Goal: Contribute content: Add original content to the website for others to see

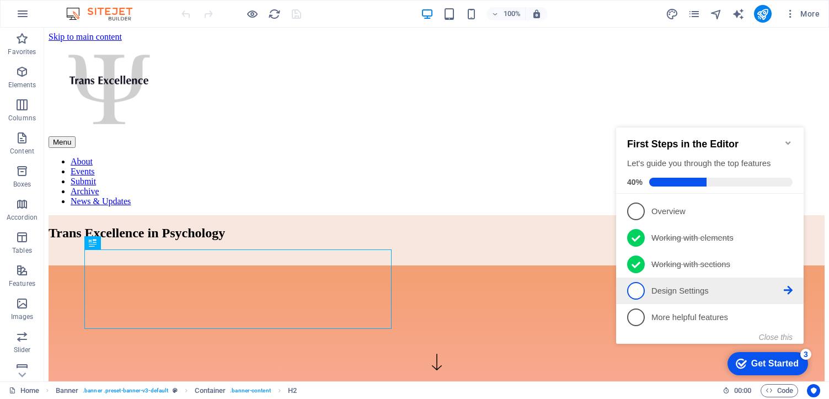
click at [679, 288] on p "Design Settings - incomplete" at bounding box center [718, 291] width 132 height 12
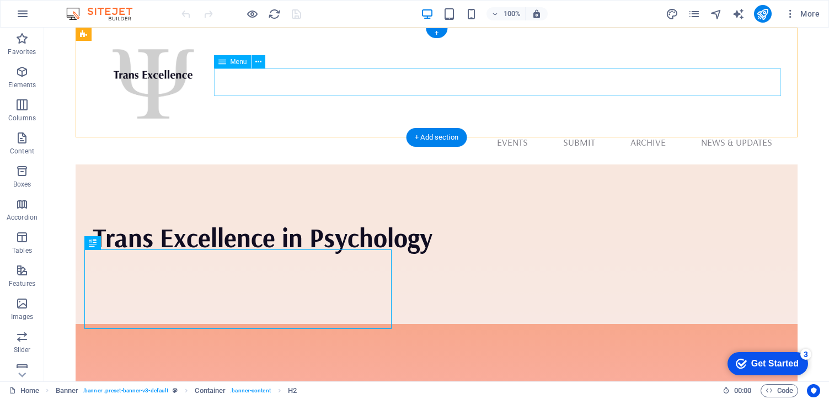
click at [586, 129] on nav "About Events Submit Archive News & Updates" at bounding box center [437, 143] width 689 height 28
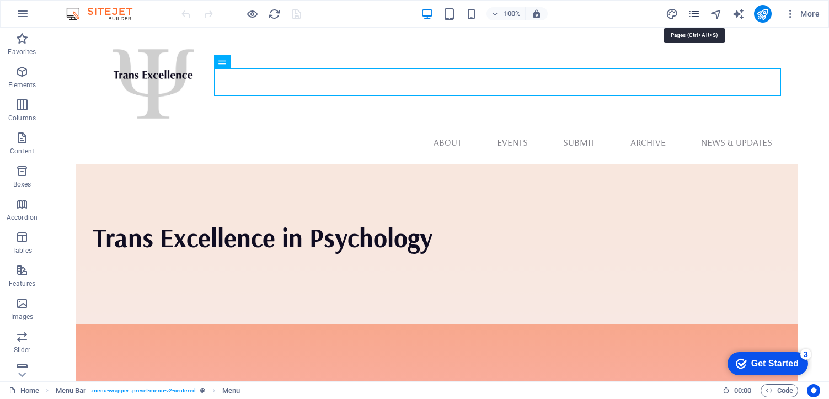
click at [691, 14] on icon "pages" at bounding box center [694, 14] width 13 height 13
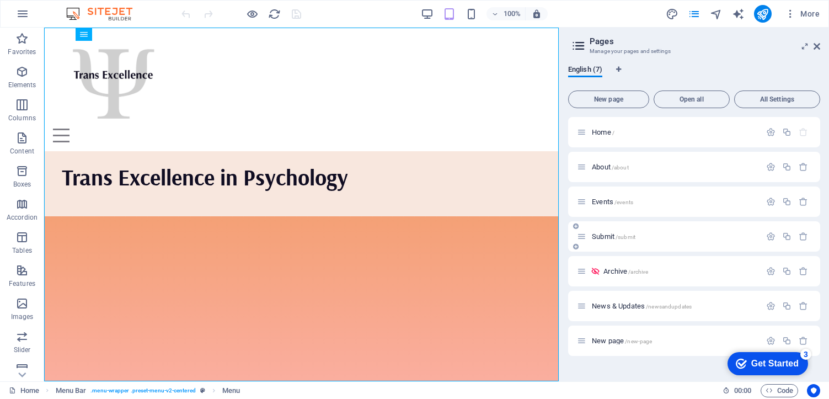
click at [607, 230] on div "Submit /submit" at bounding box center [669, 236] width 184 height 13
click at [604, 236] on span "Submit /submit" at bounding box center [614, 236] width 44 height 8
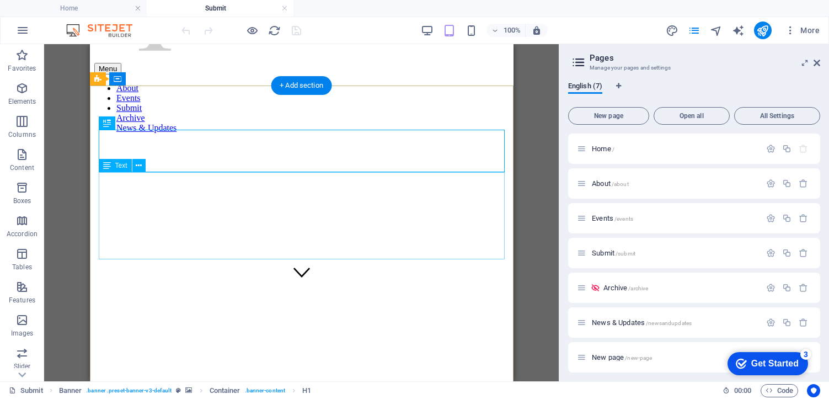
scroll to position [92, 0]
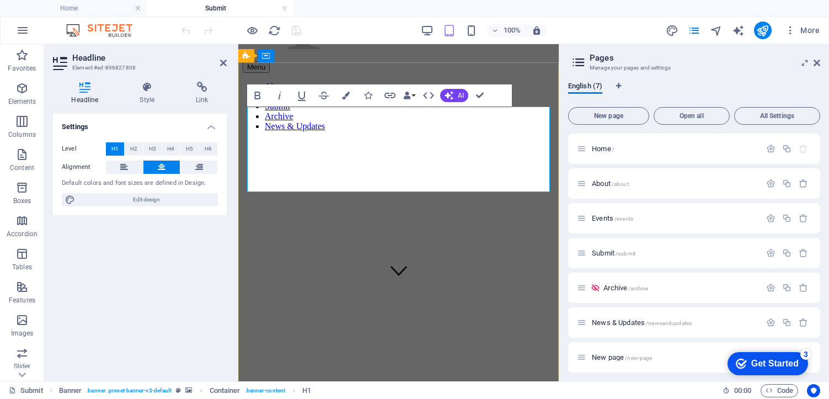
drag, startPoint x: 282, startPoint y: 126, endPoint x: 581, endPoint y: 206, distance: 309.7
click at [134, 150] on span "H2" at bounding box center [133, 148] width 7 height 13
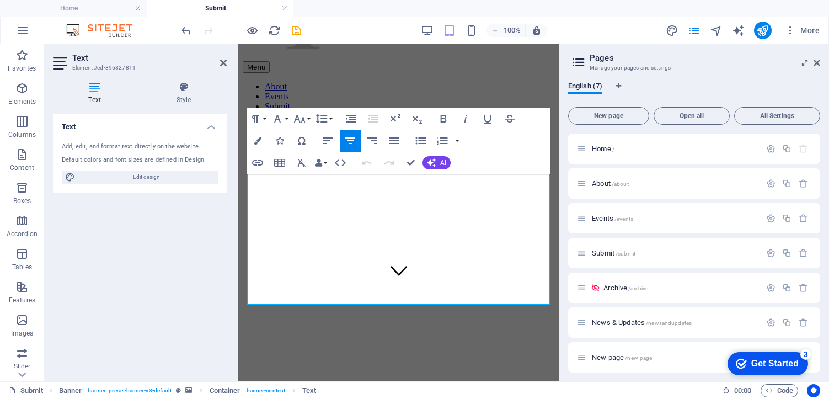
drag, startPoint x: 323, startPoint y: 196, endPoint x: 564, endPoint y: 303, distance: 263.3
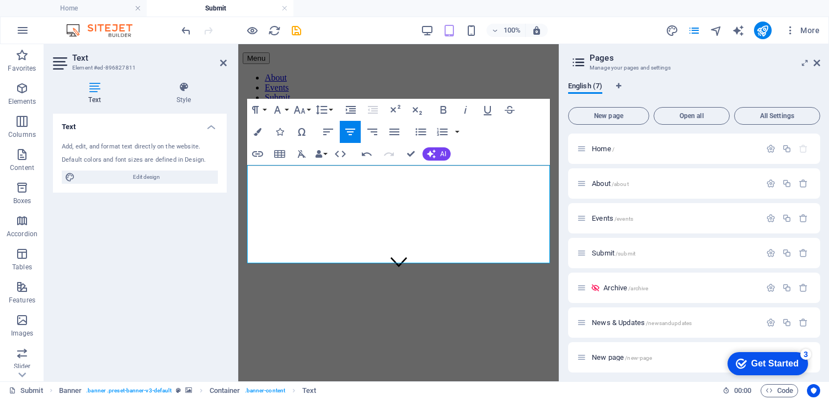
drag, startPoint x: 526, startPoint y: 250, endPoint x: 235, endPoint y: 175, distance: 300.2
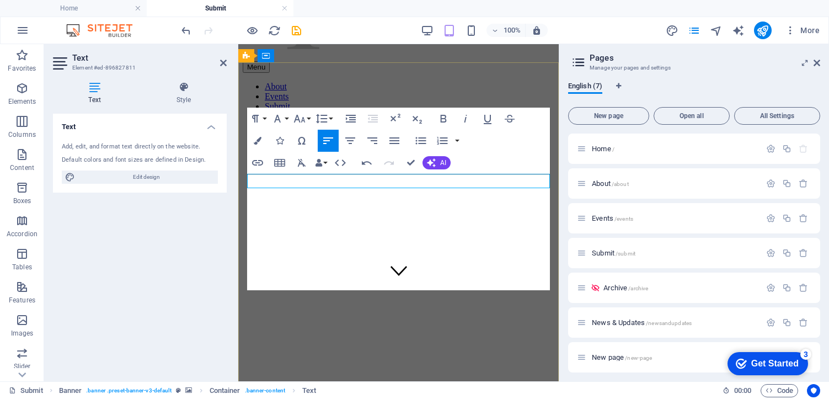
scroll to position [5195, 0]
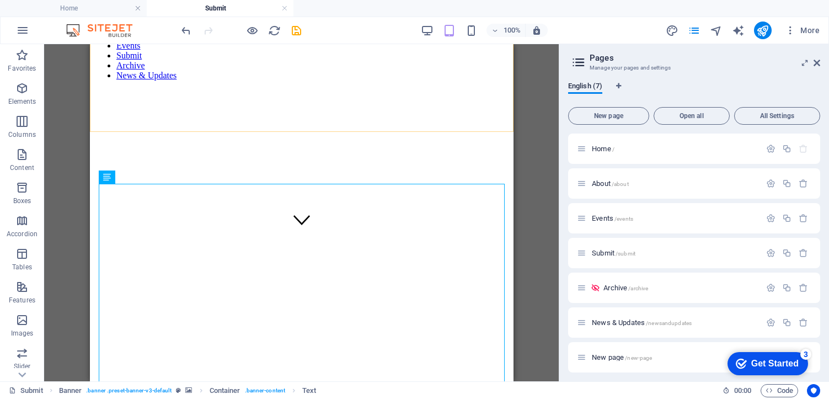
scroll to position [152, 0]
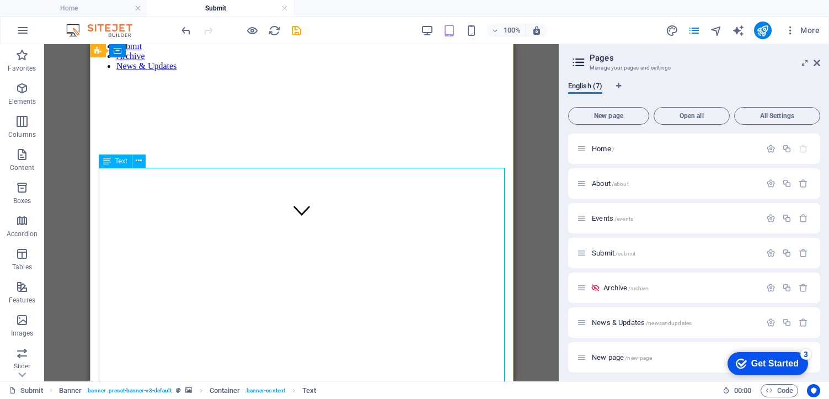
drag, startPoint x: 163, startPoint y: 297, endPoint x: 146, endPoint y: 292, distance: 17.7
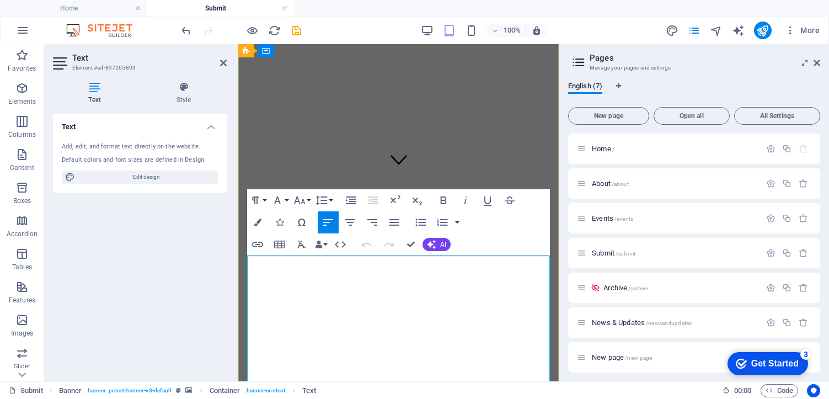
scroll to position [281, 0]
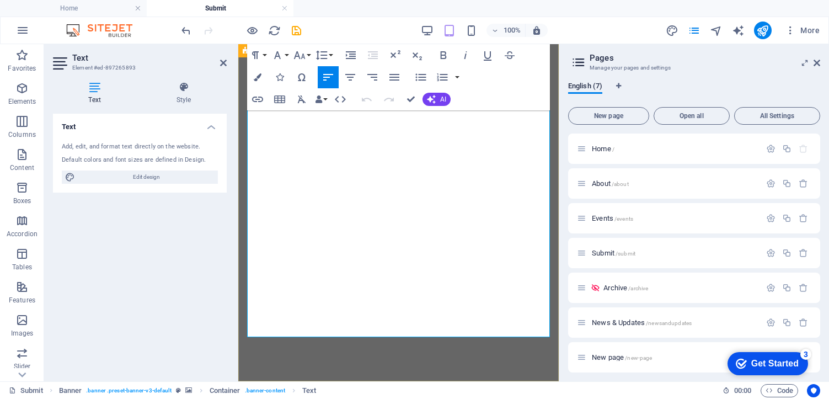
drag, startPoint x: 248, startPoint y: 267, endPoint x: 457, endPoint y: 241, distance: 210.7
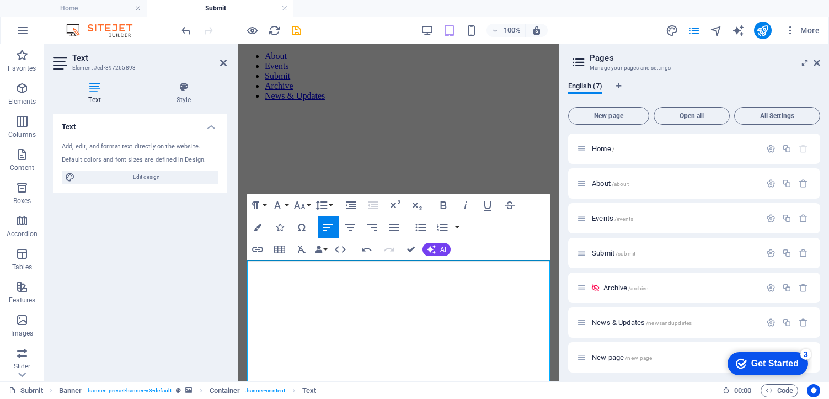
scroll to position [108, 0]
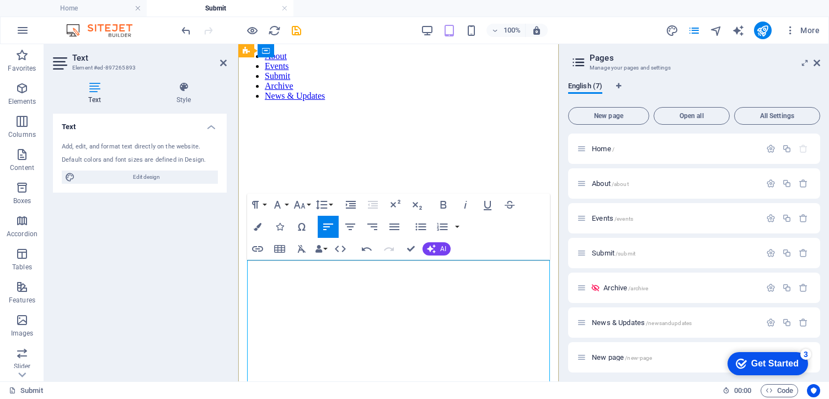
drag, startPoint x: 246, startPoint y: 295, endPoint x: 284, endPoint y: 314, distance: 42.7
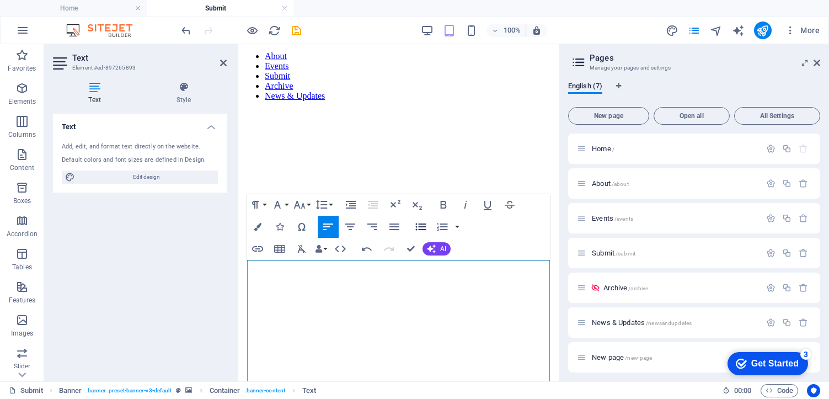
click at [422, 225] on icon "button" at bounding box center [420, 226] width 13 height 13
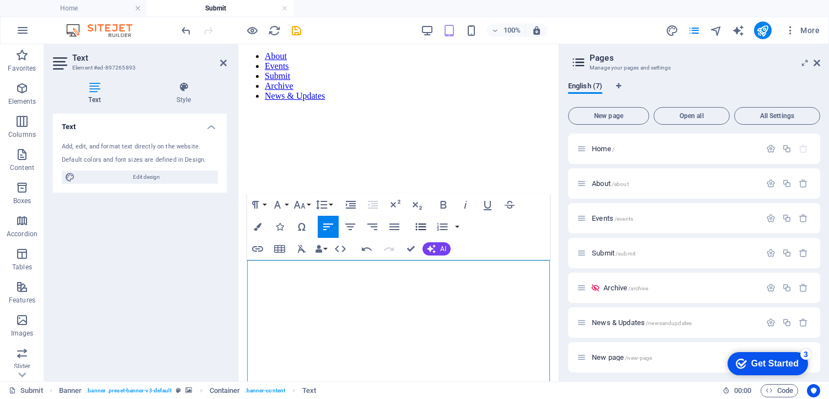
click at [421, 226] on icon "button" at bounding box center [421, 226] width 10 height 7
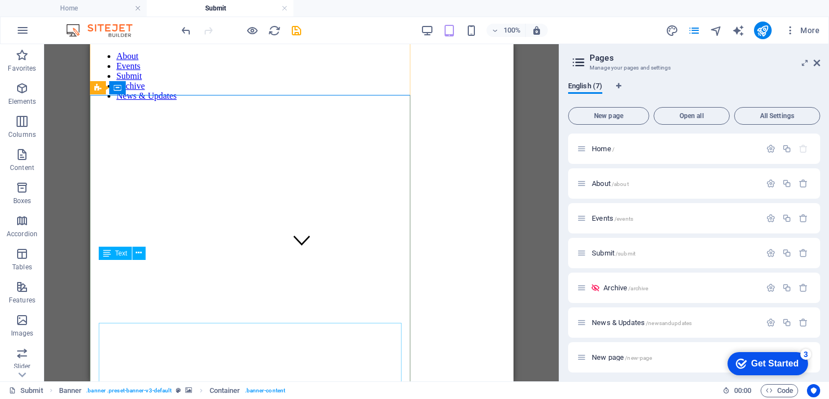
scroll to position [59, 0]
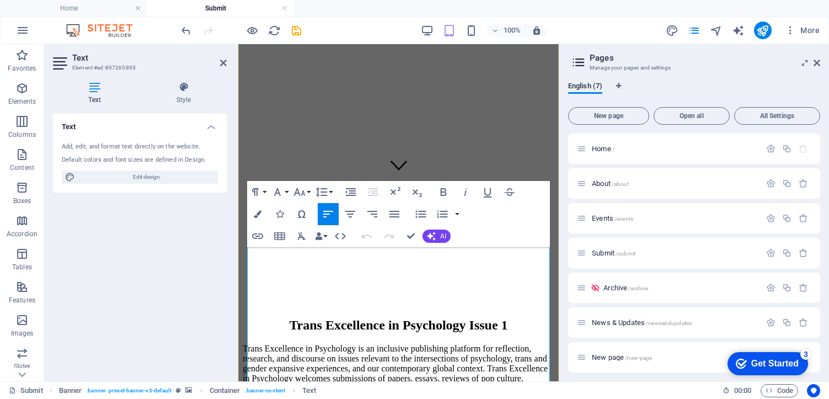
scroll to position [199, 0]
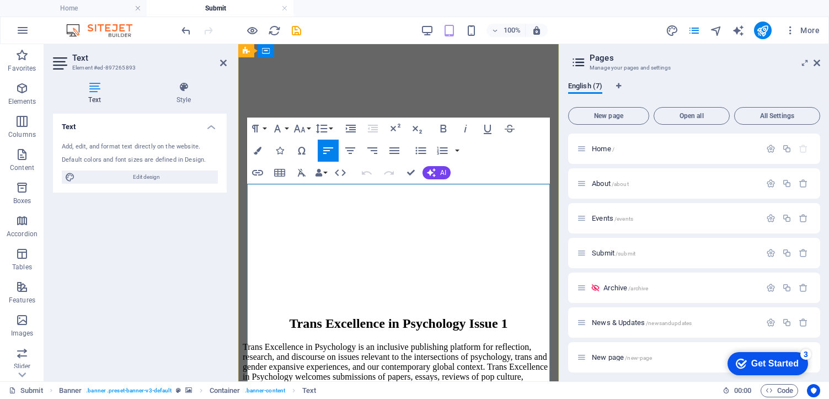
click at [415, 151] on icon "button" at bounding box center [420, 150] width 13 height 13
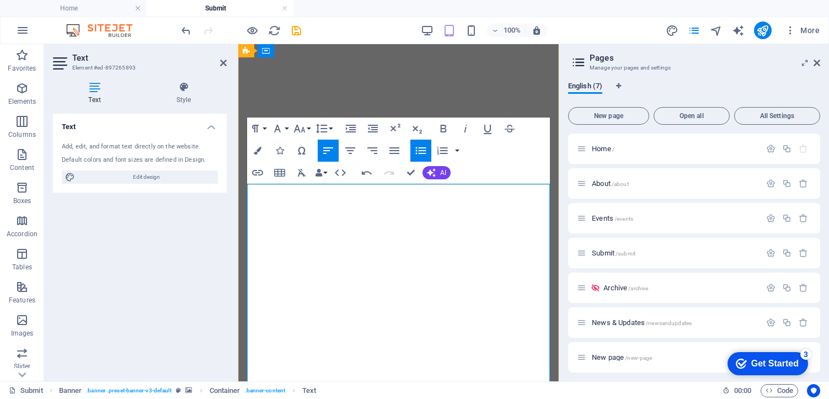
click at [419, 151] on icon "button" at bounding box center [421, 150] width 10 height 7
click at [417, 152] on icon "button" at bounding box center [420, 150] width 13 height 13
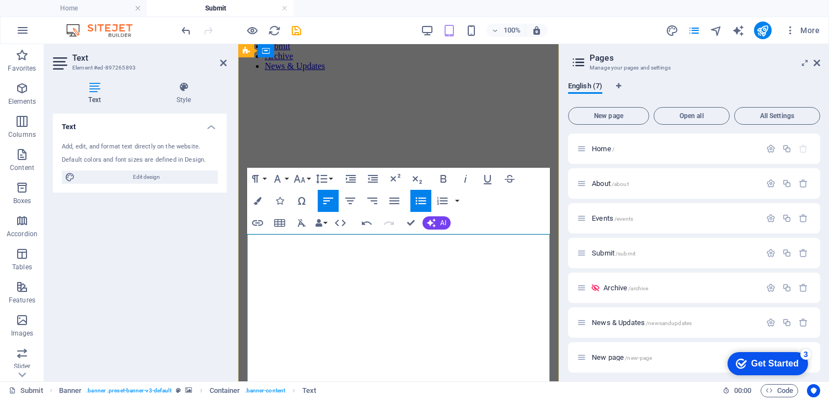
scroll to position [148, 0]
drag, startPoint x: 386, startPoint y: 244, endPoint x: 248, endPoint y: 245, distance: 137.9
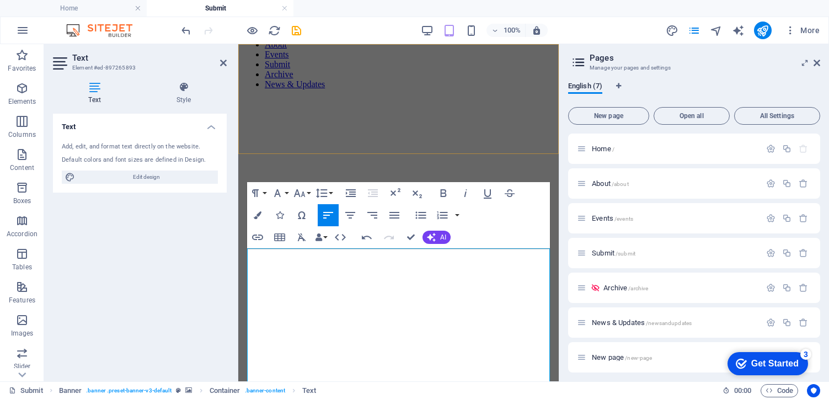
click at [466, 31] on div "Menu" at bounding box center [399, 25] width 312 height 12
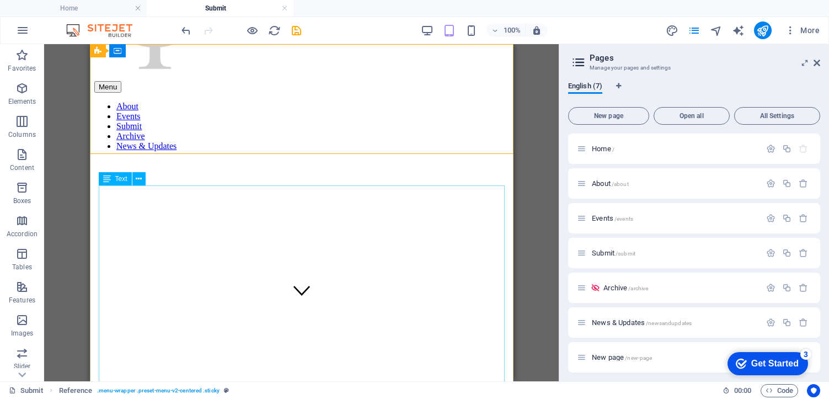
scroll to position [57, 0]
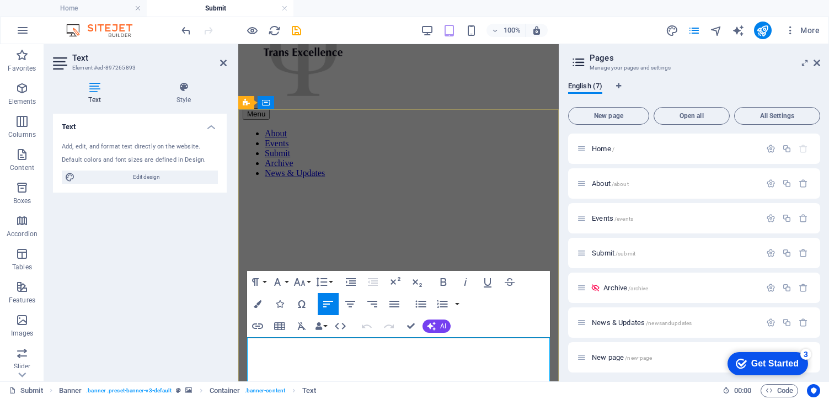
drag, startPoint x: 365, startPoint y: 349, endPoint x: 233, endPoint y: 350, distance: 131.9
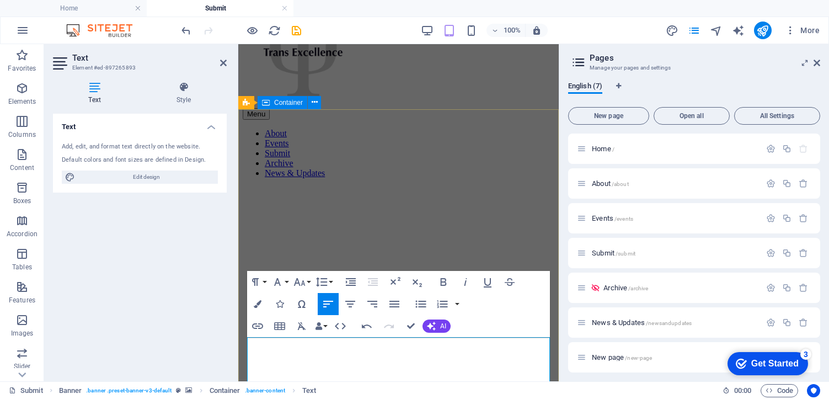
click at [284, 281] on icon "button" at bounding box center [277, 281] width 13 height 13
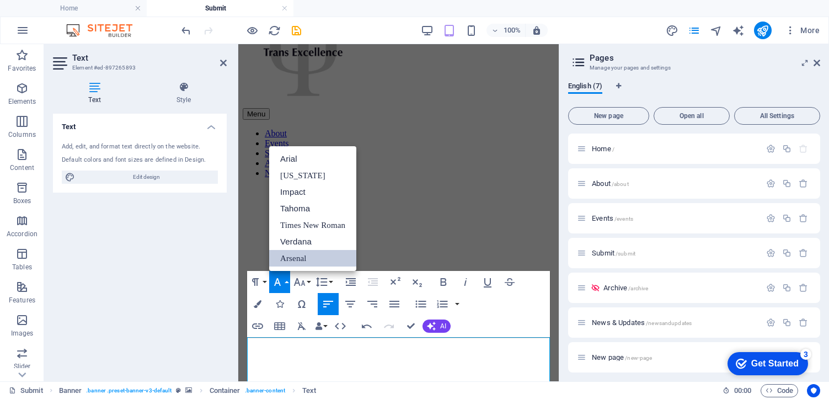
scroll to position [0, 0]
click at [308, 283] on button "Font Size" at bounding box center [301, 282] width 21 height 22
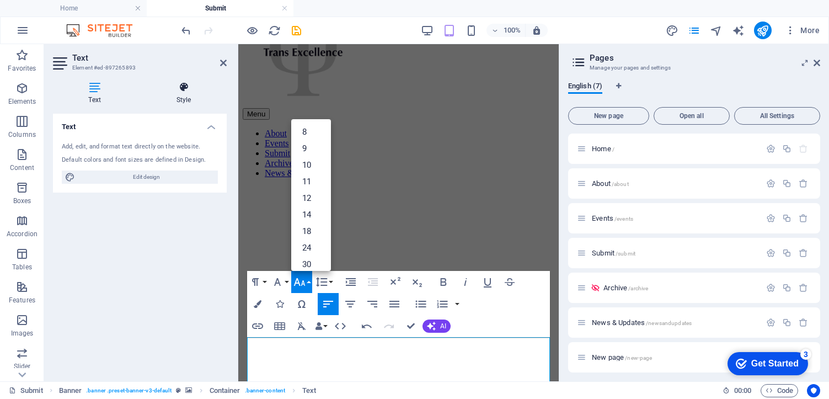
click at [184, 91] on icon at bounding box center [184, 87] width 86 height 11
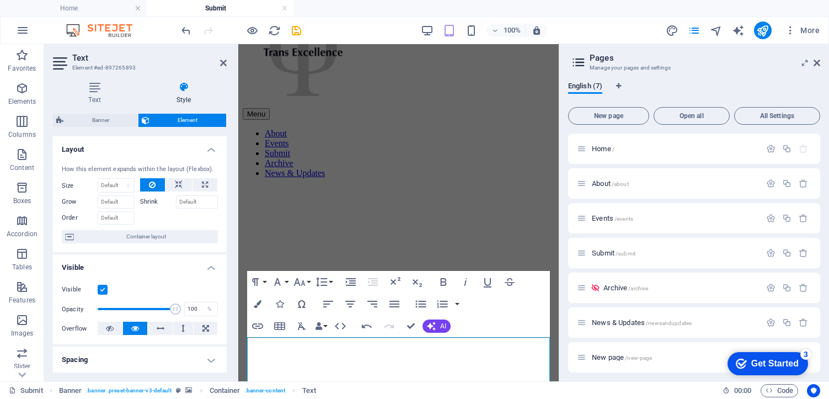
click at [108, 81] on div "Text Style Text Add, edit, and format text directly on the website. Default col…" at bounding box center [139, 227] width 191 height 308
click at [98, 87] on icon at bounding box center [94, 87] width 83 height 11
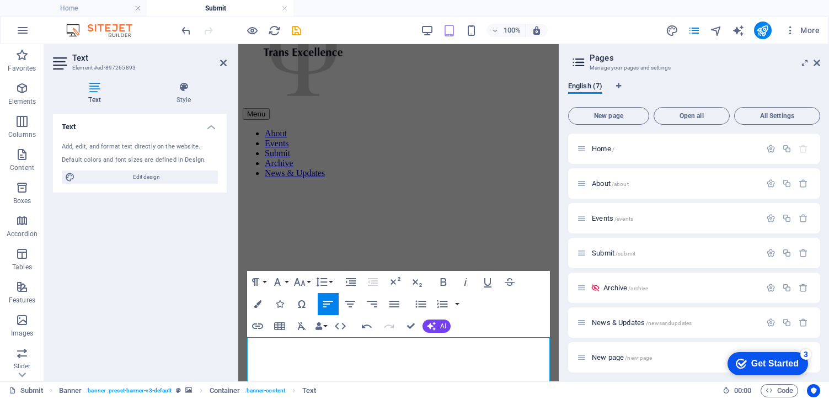
drag, startPoint x: 369, startPoint y: 342, endPoint x: 228, endPoint y: 342, distance: 140.1
click at [301, 283] on icon "button" at bounding box center [299, 281] width 13 height 13
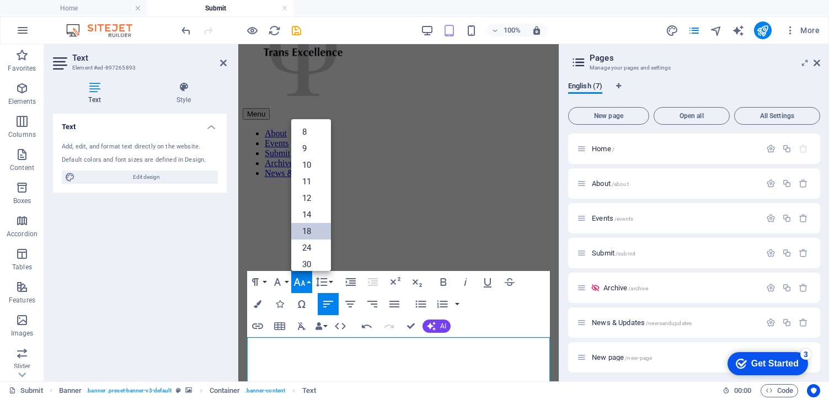
click at [317, 232] on link "18" at bounding box center [311, 231] width 40 height 17
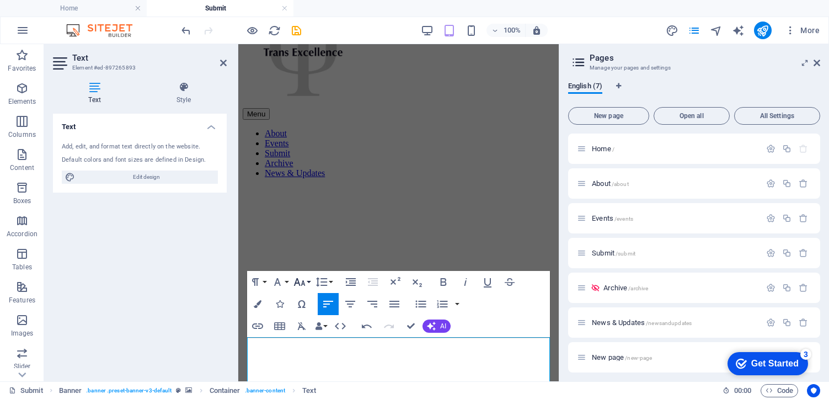
click at [305, 282] on icon "button" at bounding box center [299, 281] width 13 height 13
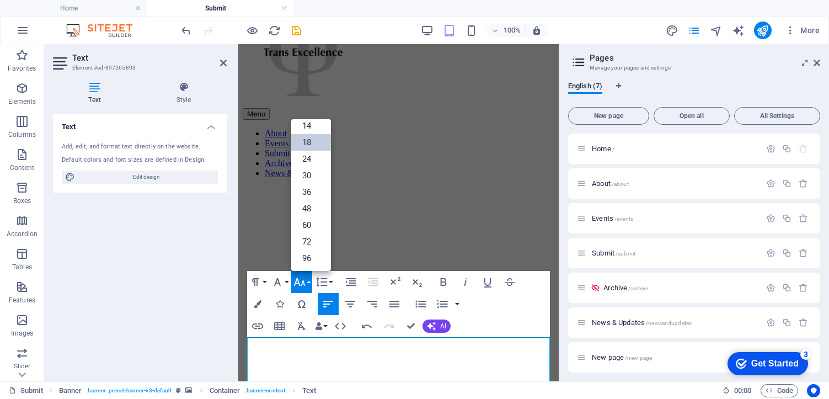
scroll to position [89, 0]
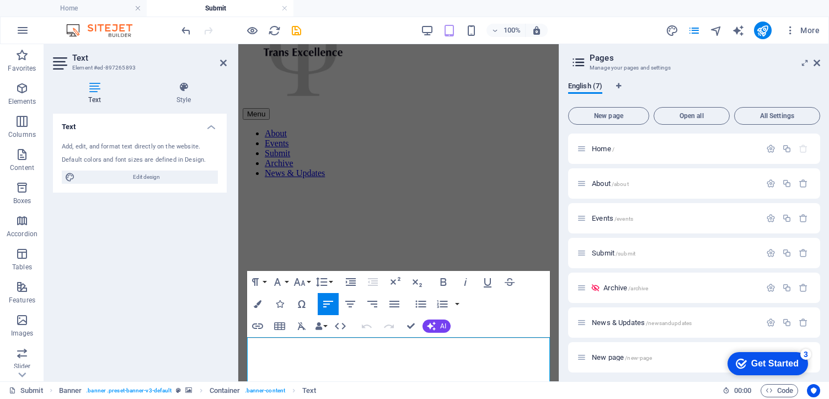
drag, startPoint x: 343, startPoint y: 347, endPoint x: 186, endPoint y: 346, distance: 156.2
copy span "Submission Guidelines:"
click at [26, 88] on icon "button" at bounding box center [21, 88] width 13 height 13
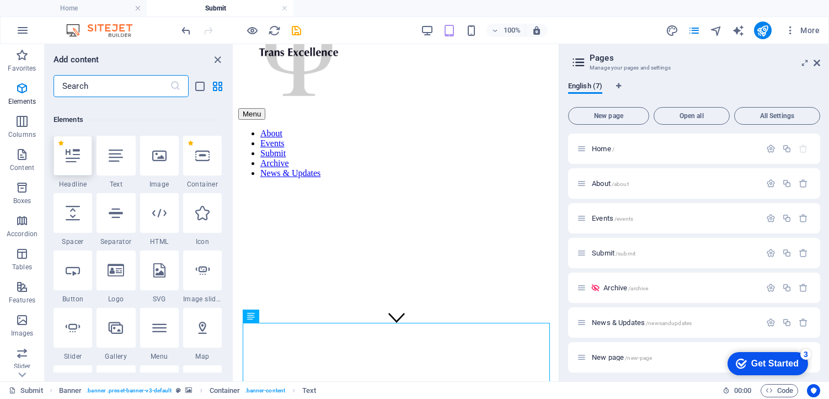
scroll to position [118, 0]
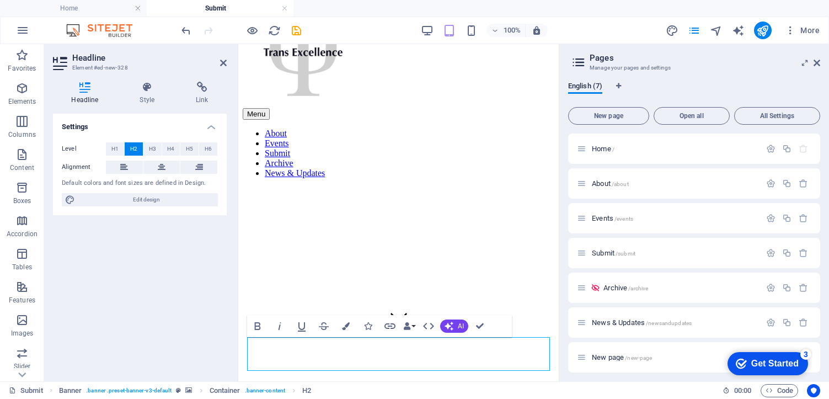
drag, startPoint x: 464, startPoint y: 357, endPoint x: 200, endPoint y: 356, distance: 264.3
click at [150, 152] on span "H3" at bounding box center [152, 148] width 7 height 13
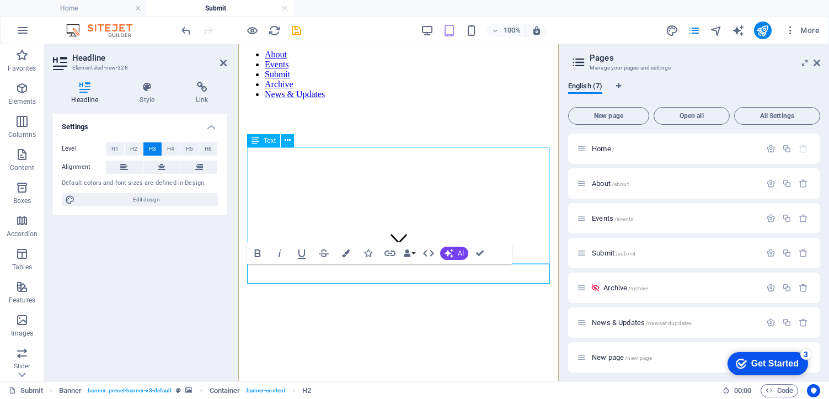
scroll to position [130, 0]
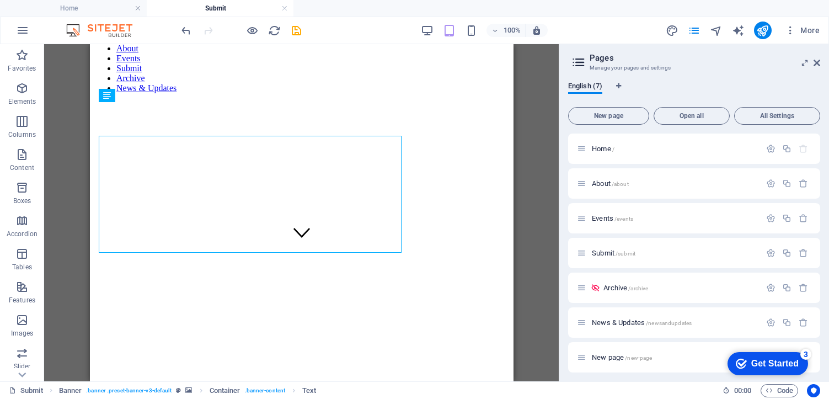
click at [535, 252] on div "H2 Banner Banner Container Reference Text Text H3" at bounding box center [301, 212] width 515 height 337
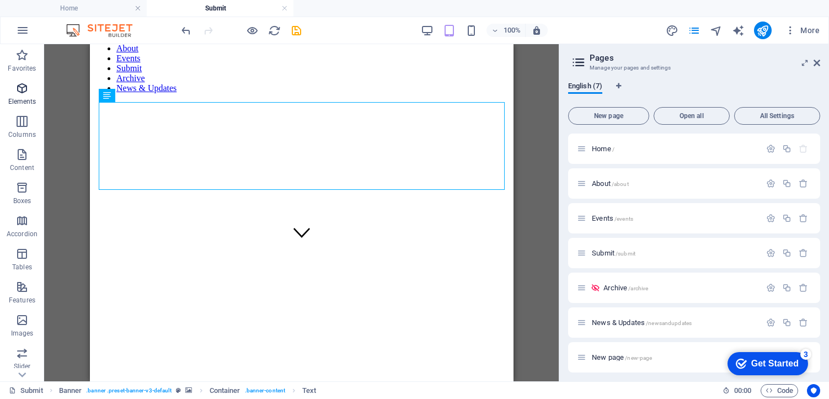
click at [33, 97] on p "Elements" at bounding box center [22, 101] width 28 height 9
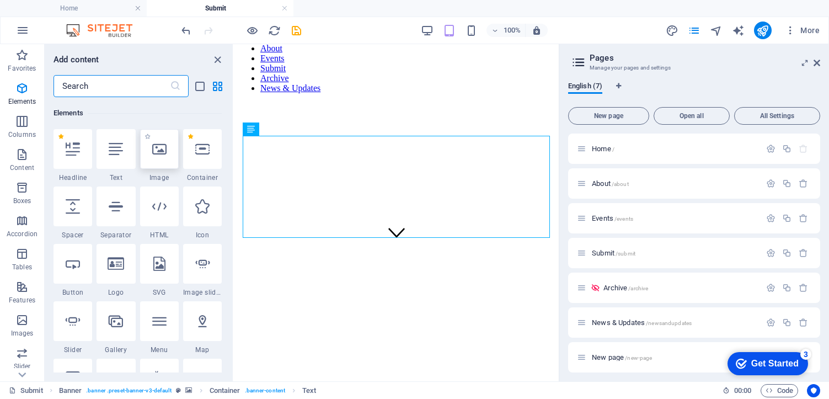
scroll to position [118, 0]
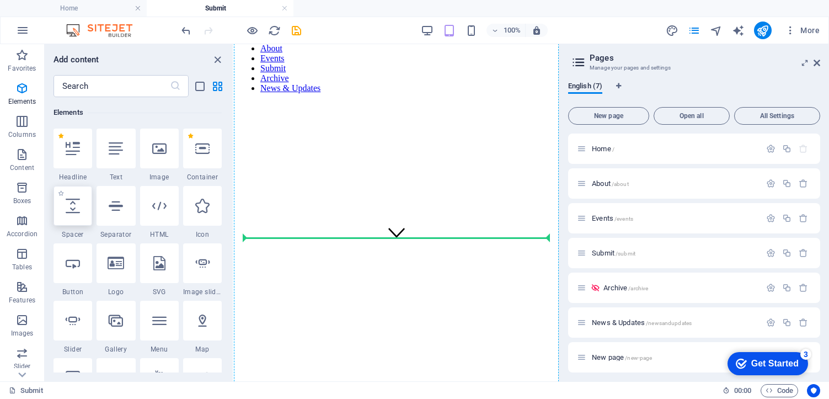
select select "px"
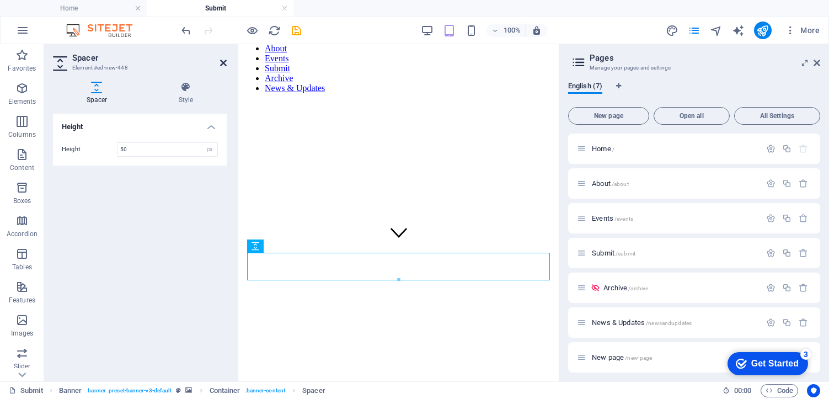
click at [226, 63] on icon at bounding box center [223, 62] width 7 height 9
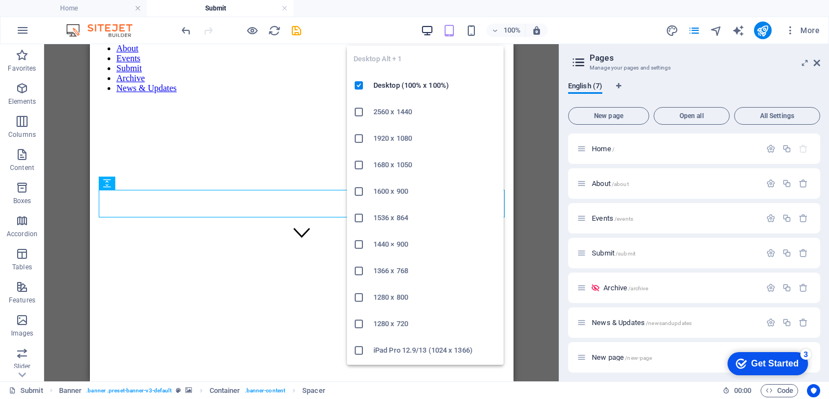
click at [430, 34] on icon "button" at bounding box center [427, 30] width 13 height 13
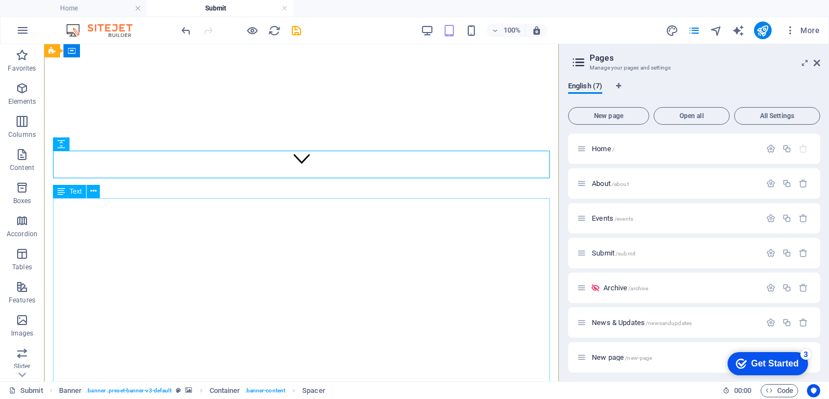
scroll to position [215, 0]
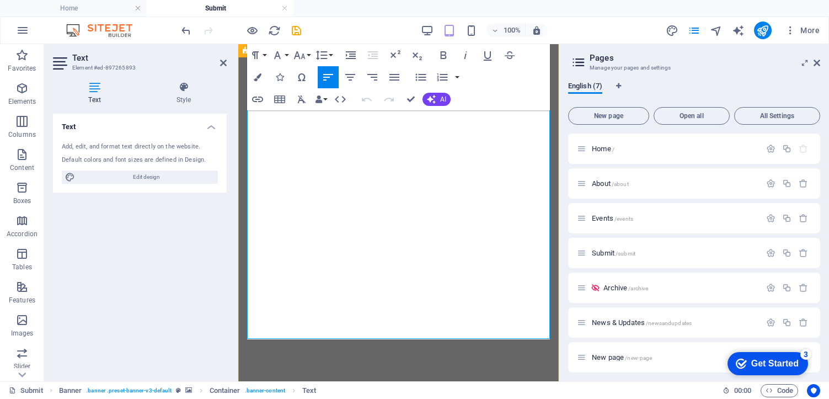
scroll to position [434, 0]
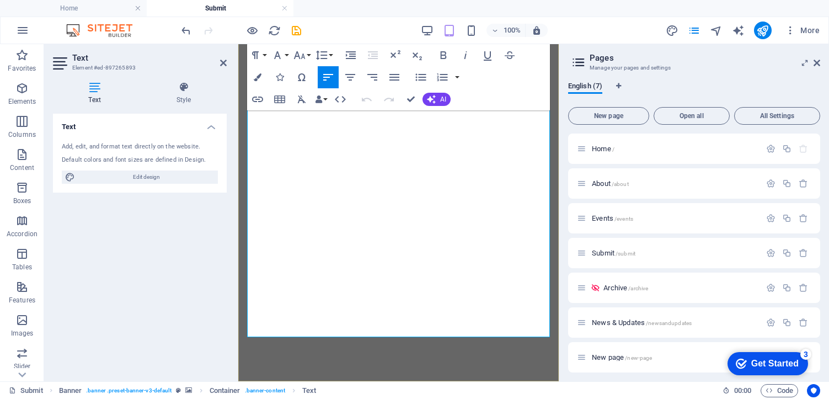
drag, startPoint x: 333, startPoint y: 252, endPoint x: 479, endPoint y: 306, distance: 155.7
drag, startPoint x: 486, startPoint y: 306, endPoint x: 306, endPoint y: 257, distance: 187.0
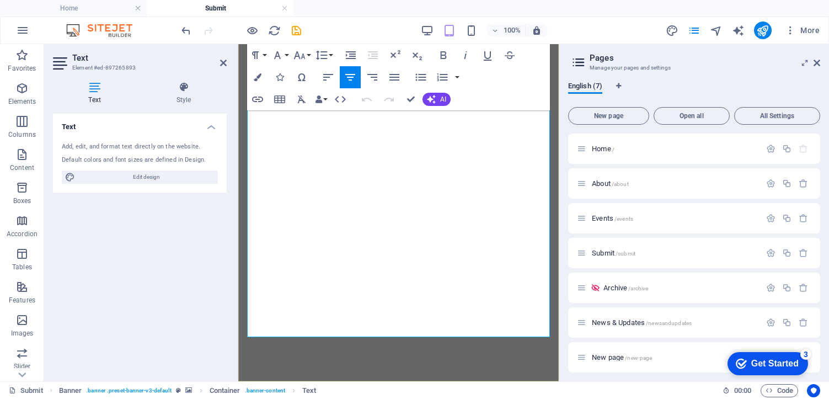
copy div "Deadline for Submission XX XX XX Email your submission to [EMAIL_ADDRESS][DOMAI…"
click at [419, 82] on icon "button" at bounding box center [420, 77] width 13 height 13
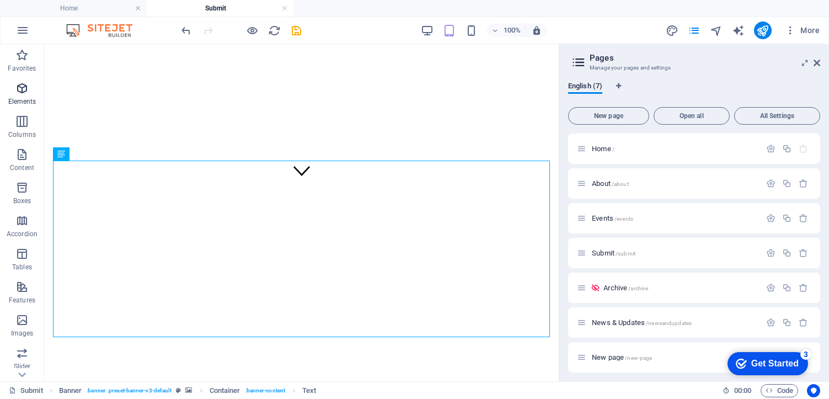
click at [20, 93] on icon "button" at bounding box center [21, 88] width 13 height 13
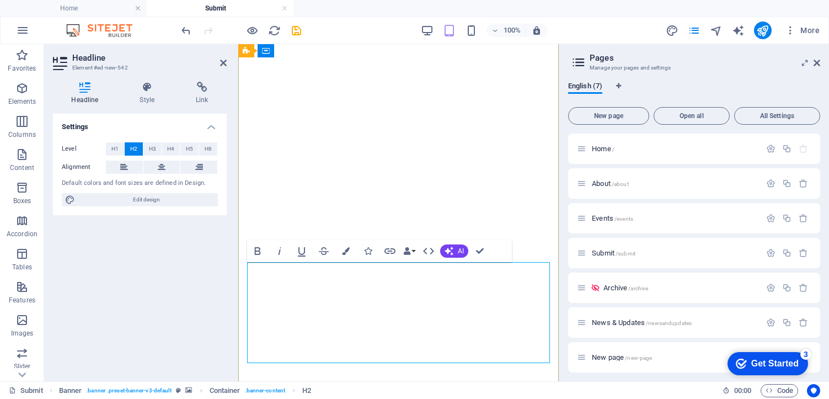
scroll to position [433, 0]
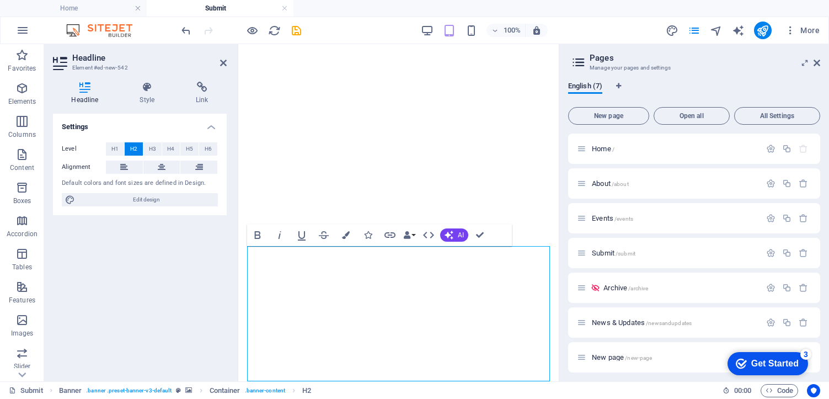
drag, startPoint x: 345, startPoint y: 296, endPoint x: 227, endPoint y: 296, distance: 118.1
click at [238, 296] on html "Skip to main content Menu About Events Submit Archive News & Updates Trans Exce…" at bounding box center [398, 346] width 321 height 1469
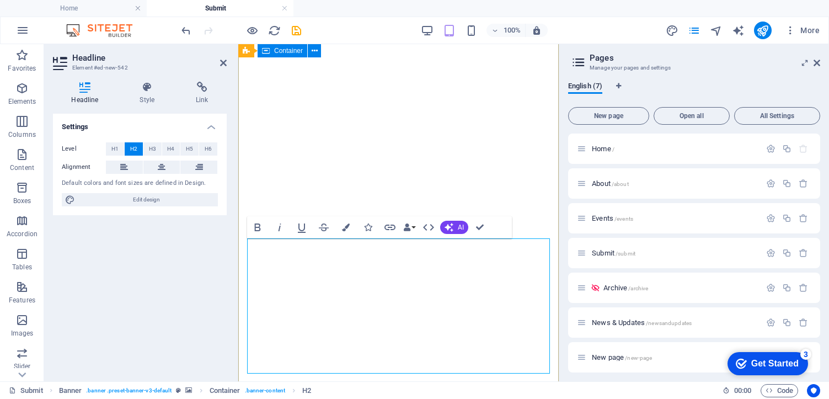
drag, startPoint x: 500, startPoint y: 377, endPoint x: 247, endPoint y: 298, distance: 265.3
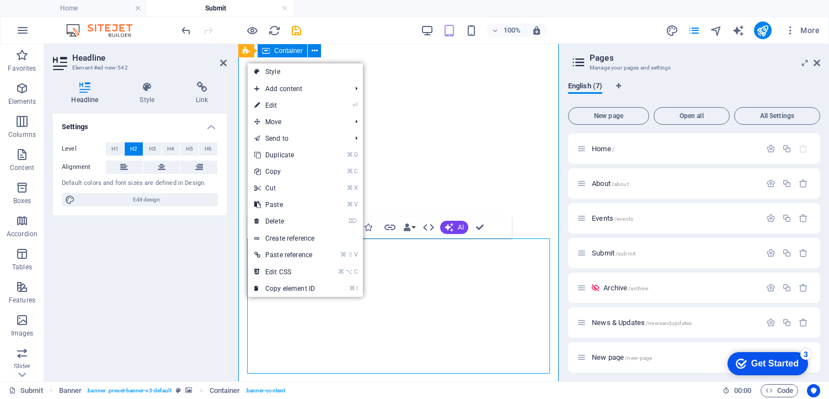
scroll to position [292, 0]
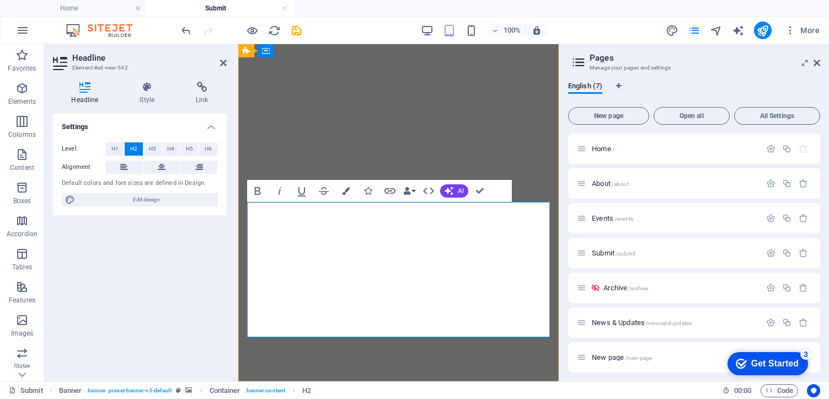
drag, startPoint x: 500, startPoint y: 319, endPoint x: 258, endPoint y: 251, distance: 251.7
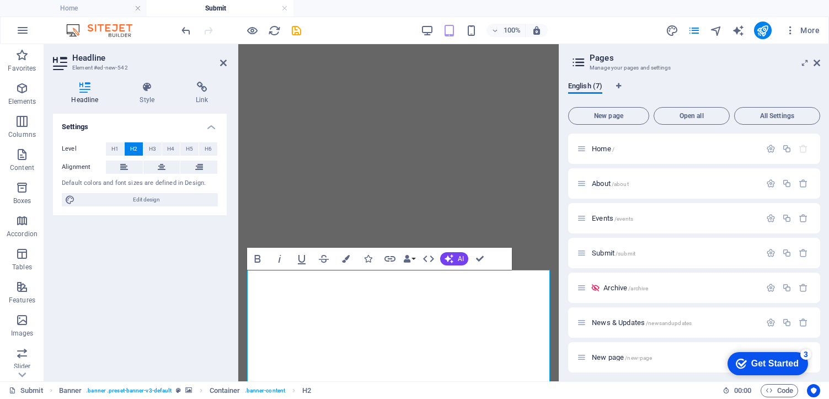
scroll to position [375, 0]
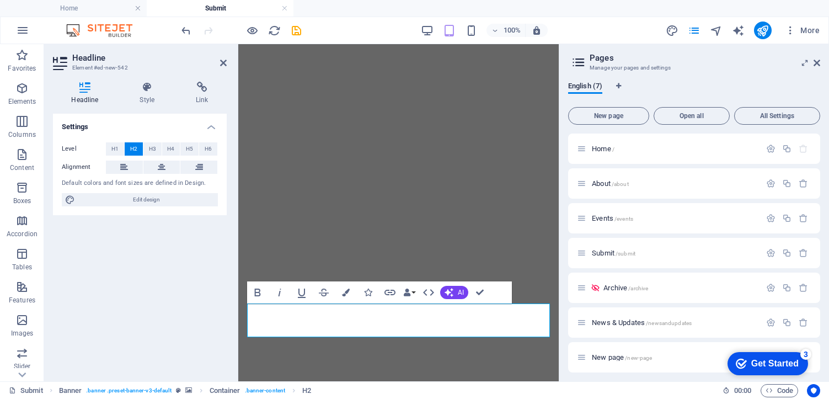
drag, startPoint x: 484, startPoint y: 323, endPoint x: 163, endPoint y: 304, distance: 321.7
click at [238, 304] on html "Skip to main content Menu About Events Submit Archive News & Updates Trans Exce…" at bounding box center [398, 330] width 321 height 1323
click at [153, 146] on span "H3" at bounding box center [152, 148] width 7 height 13
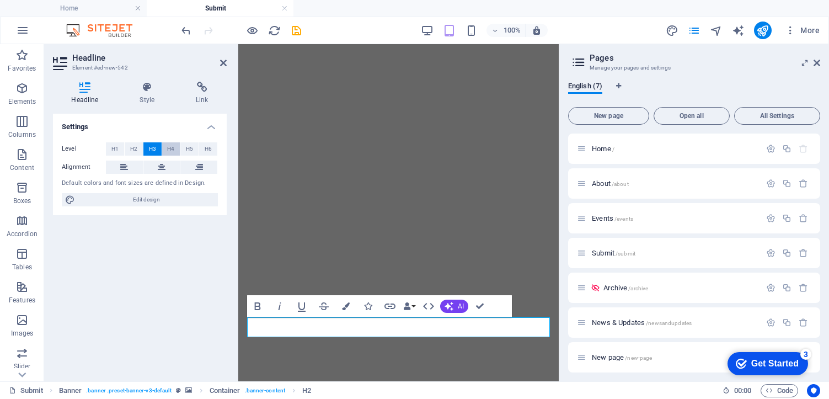
click at [169, 148] on span "H4" at bounding box center [170, 148] width 7 height 13
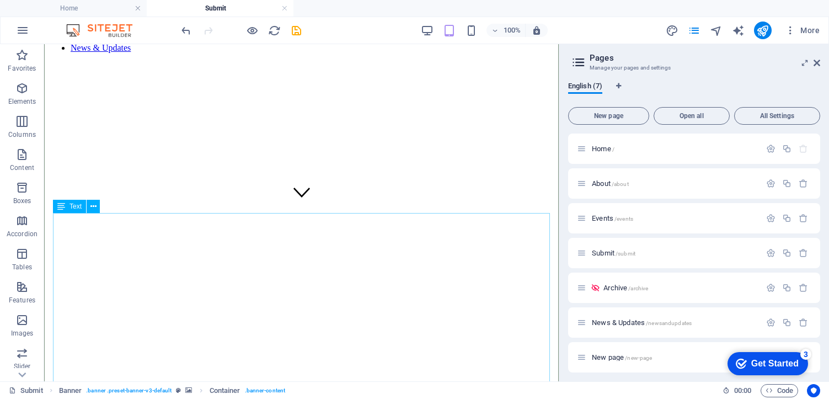
scroll to position [209, 0]
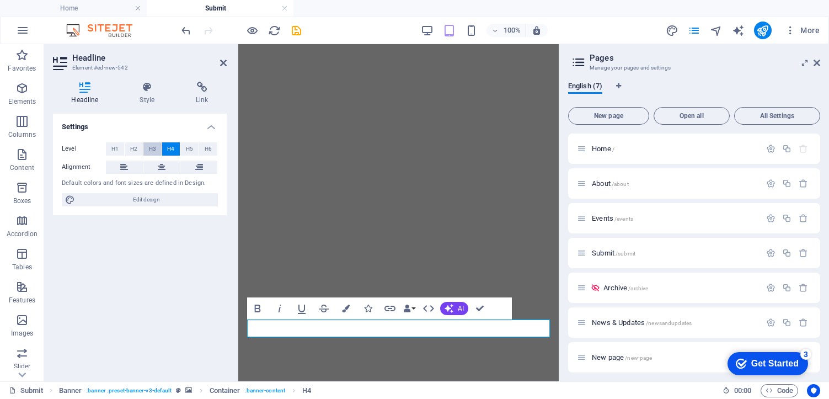
click at [153, 151] on span "H3" at bounding box center [152, 148] width 7 height 13
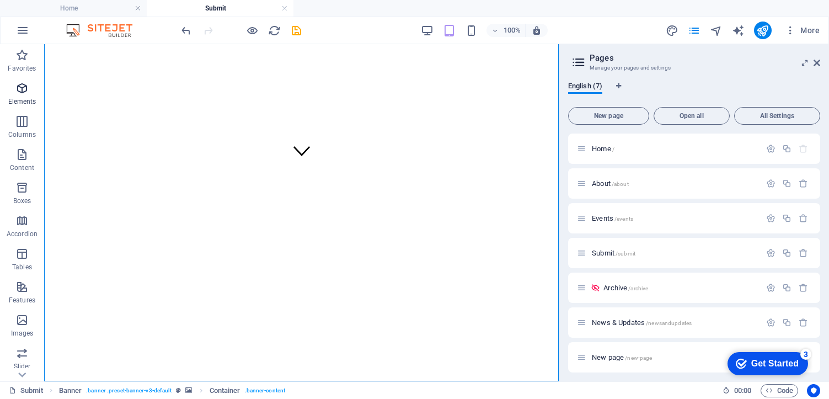
click at [22, 90] on icon "button" at bounding box center [21, 88] width 13 height 13
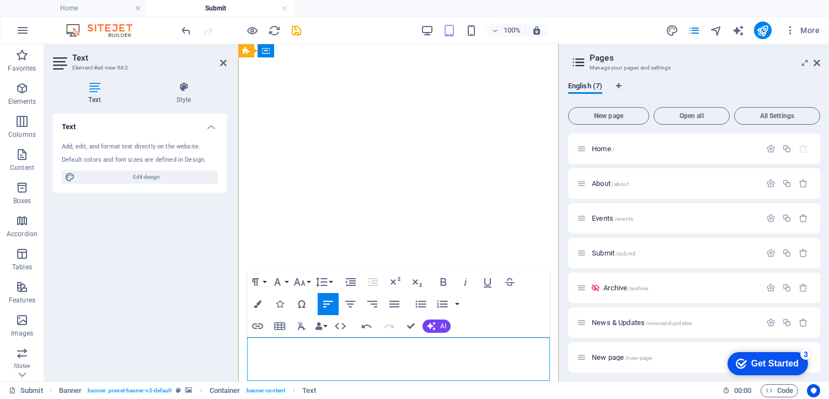
scroll to position [365, 0]
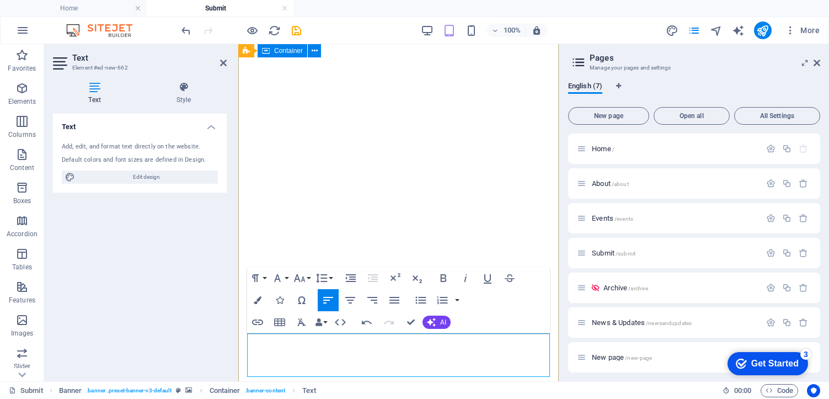
drag, startPoint x: 350, startPoint y: 376, endPoint x: 238, endPoint y: 337, distance: 118.1
click at [350, 301] on icon "button" at bounding box center [350, 300] width 13 height 13
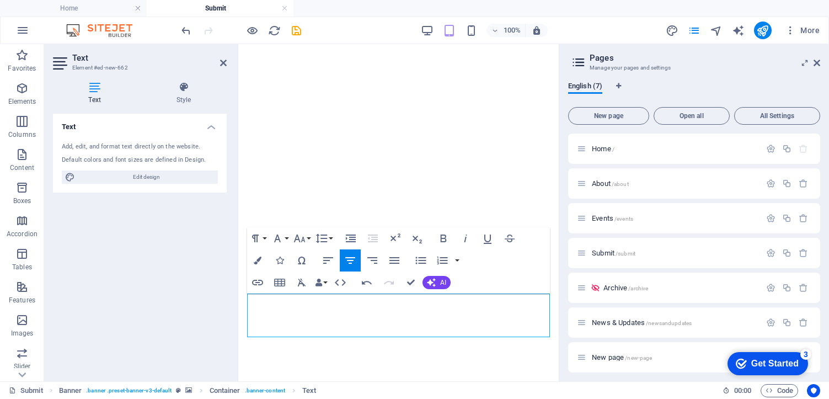
click at [119, 311] on div "Text Add, edit, and format text directly on the website. Default colors and fon…" at bounding box center [140, 243] width 174 height 259
click at [23, 97] on span "Elements" at bounding box center [22, 95] width 44 height 26
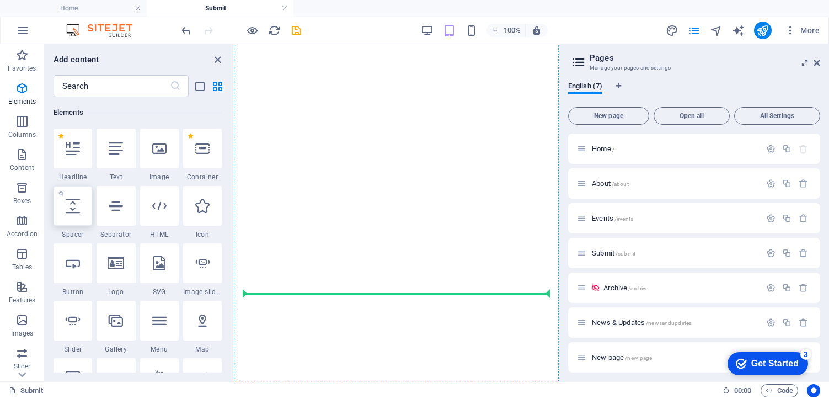
scroll to position [433, 0]
select select "px"
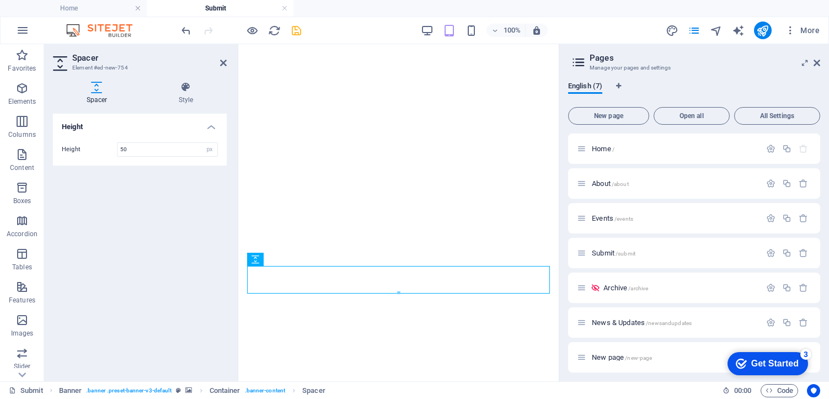
click at [294, 29] on icon "save" at bounding box center [296, 30] width 13 height 13
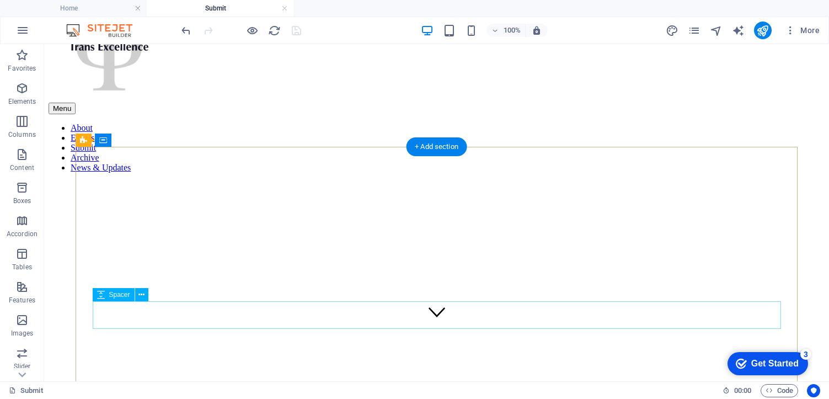
scroll to position [52, 0]
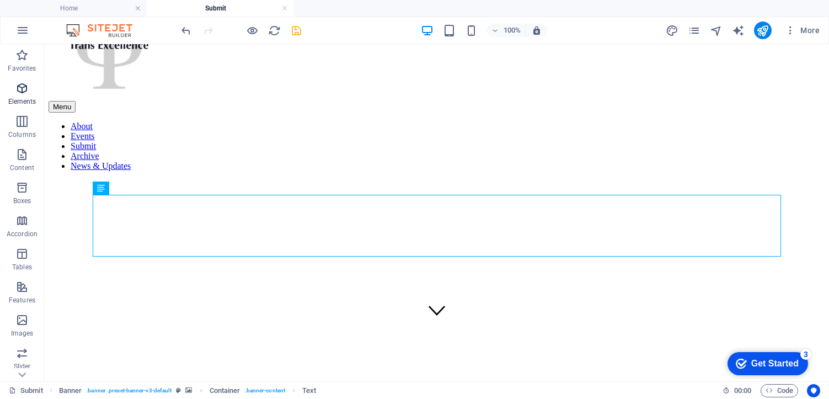
click at [22, 94] on icon "button" at bounding box center [21, 88] width 13 height 13
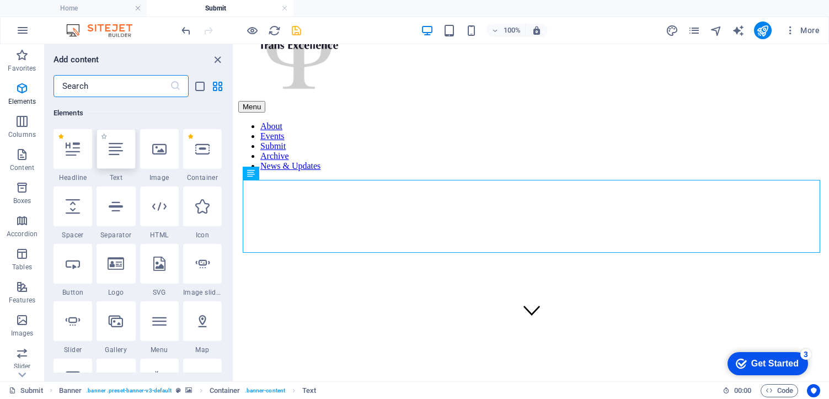
scroll to position [118, 0]
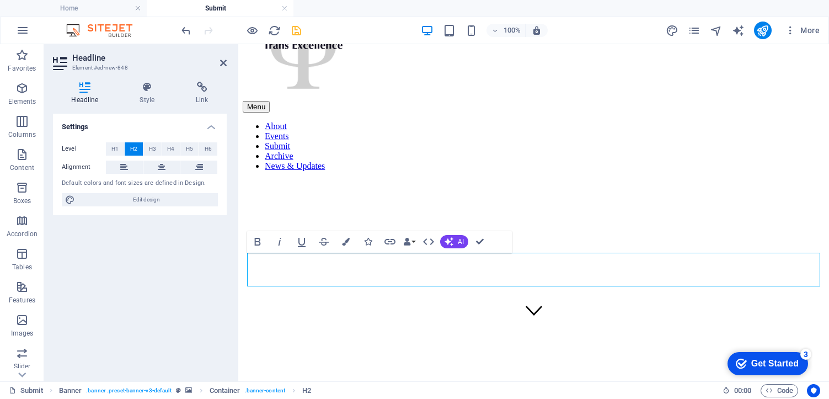
drag, startPoint x: 459, startPoint y: 271, endPoint x: 158, endPoint y: 271, distance: 300.7
click at [154, 148] on span "H3" at bounding box center [152, 148] width 7 height 13
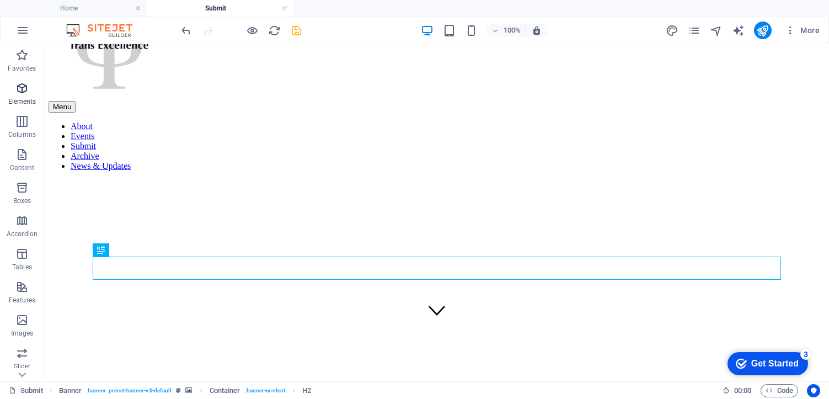
click at [25, 83] on icon "button" at bounding box center [21, 88] width 13 height 13
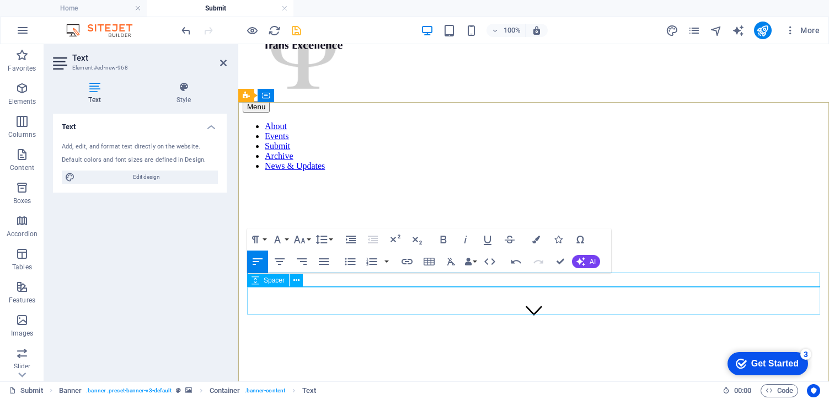
scroll to position [0, 3]
drag, startPoint x: 345, startPoint y: 284, endPoint x: 222, endPoint y: 283, distance: 123.1
click at [590, 262] on span "AI" at bounding box center [593, 261] width 6 height 7
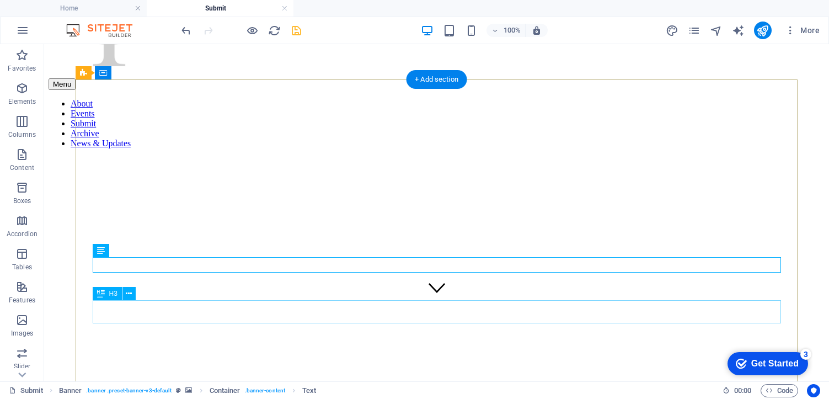
scroll to position [76, 0]
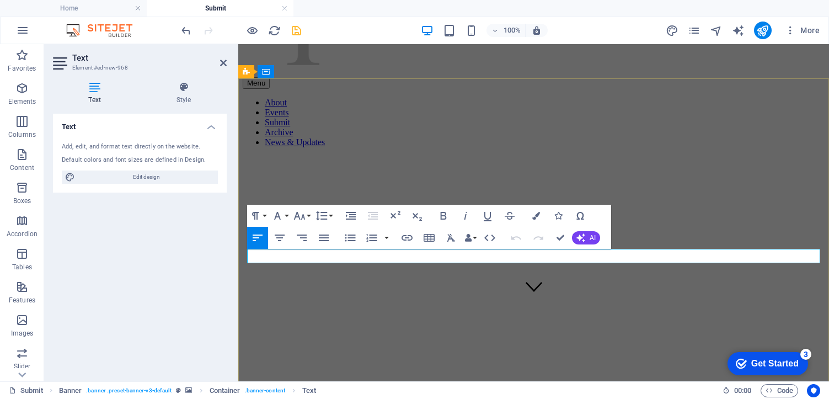
copy p "{[(PROMPT)]}"
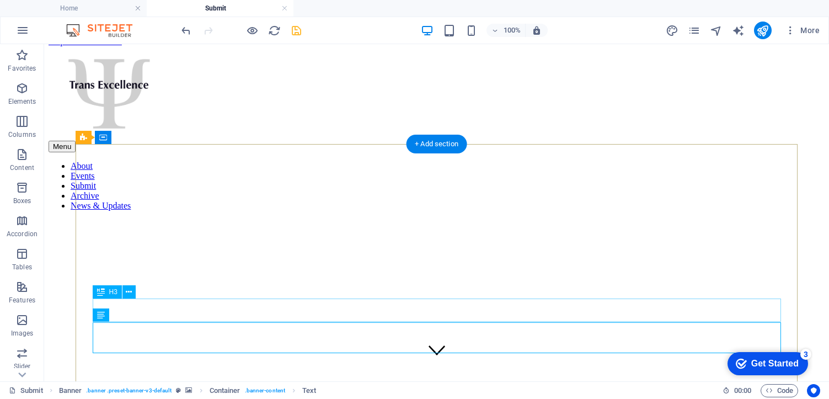
scroll to position [0, 0]
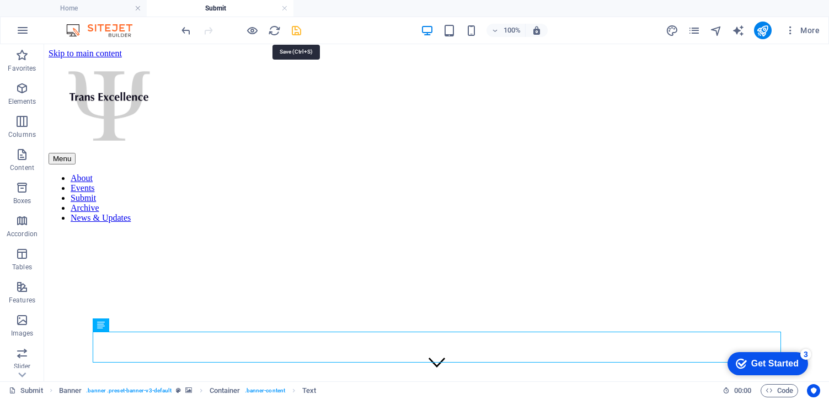
click at [296, 28] on icon "save" at bounding box center [296, 30] width 13 height 13
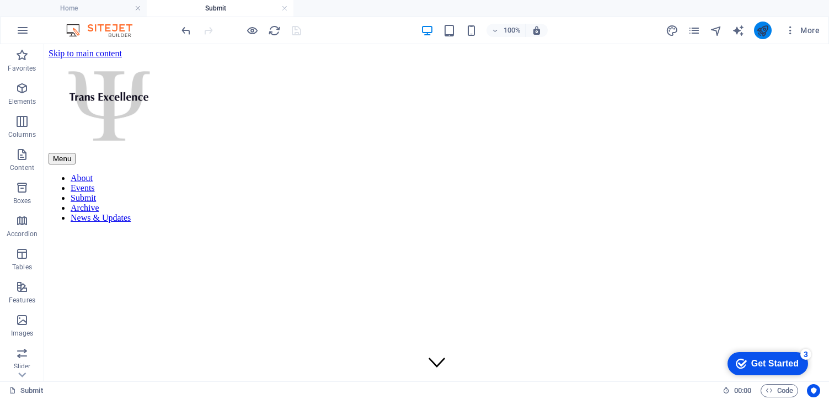
click at [763, 31] on icon "publish" at bounding box center [762, 30] width 13 height 13
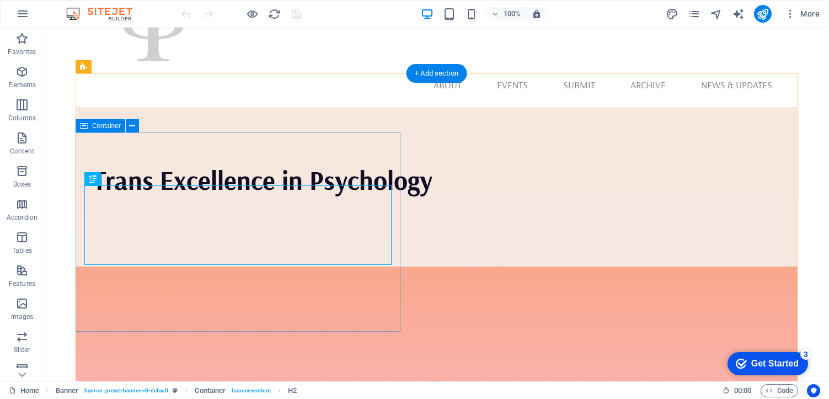
scroll to position [69, 0]
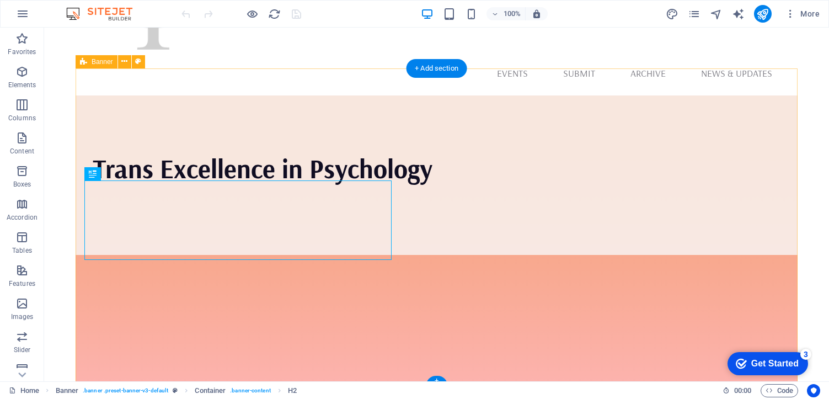
click at [321, 115] on div "Trans Excellence in Psychology" at bounding box center [437, 254] width 722 height 318
select select "vh"
select select "banner"
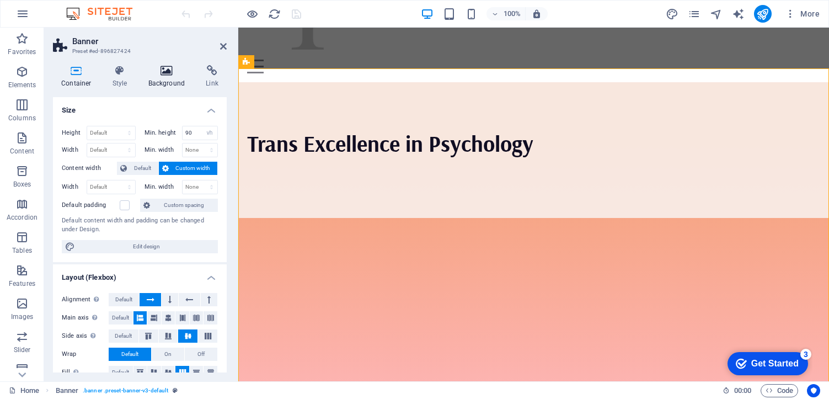
click at [170, 73] on icon at bounding box center [167, 70] width 54 height 11
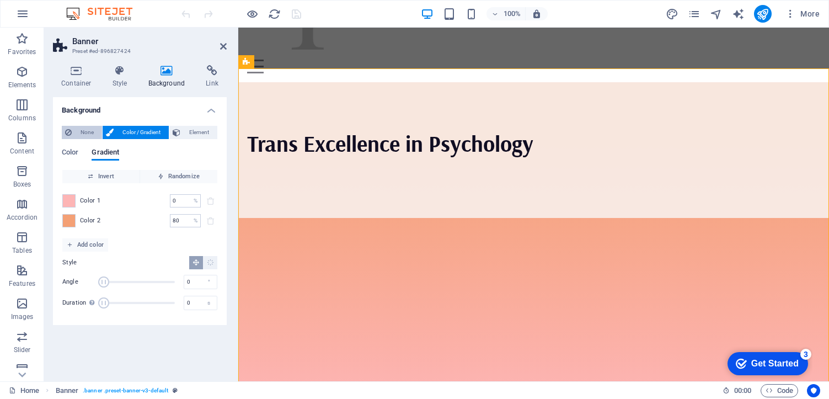
click at [84, 134] on span "None" at bounding box center [87, 132] width 24 height 13
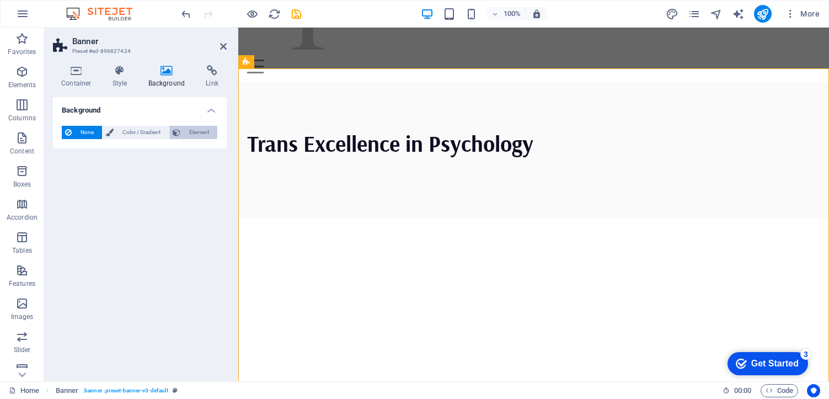
click at [202, 136] on span "Element" at bounding box center [199, 132] width 30 height 13
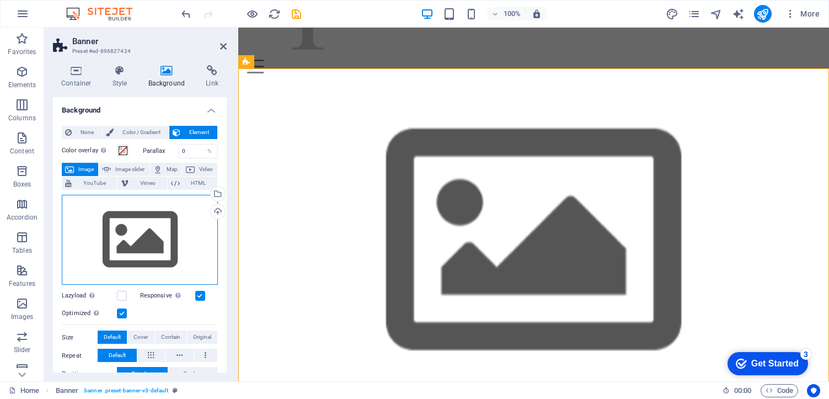
click at [189, 223] on div "Drag files here, click to choose files or select files from Files or our free s…" at bounding box center [140, 240] width 156 height 90
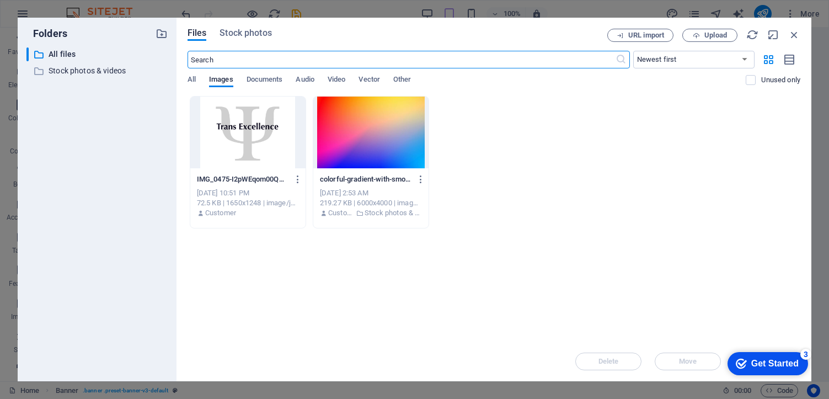
click at [243, 136] on div at bounding box center [247, 133] width 115 height 72
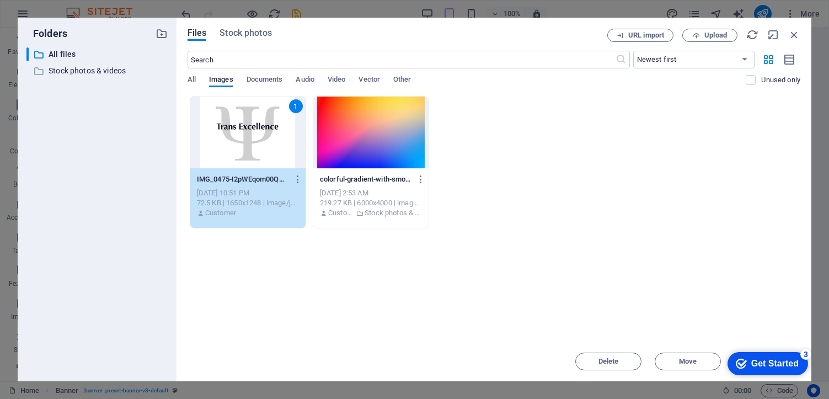
drag, startPoint x: 530, startPoint y: 36, endPoint x: 394, endPoint y: 38, distance: 135.7
click at [394, 38] on div "Files Stock photos" at bounding box center [398, 35] width 420 height 12
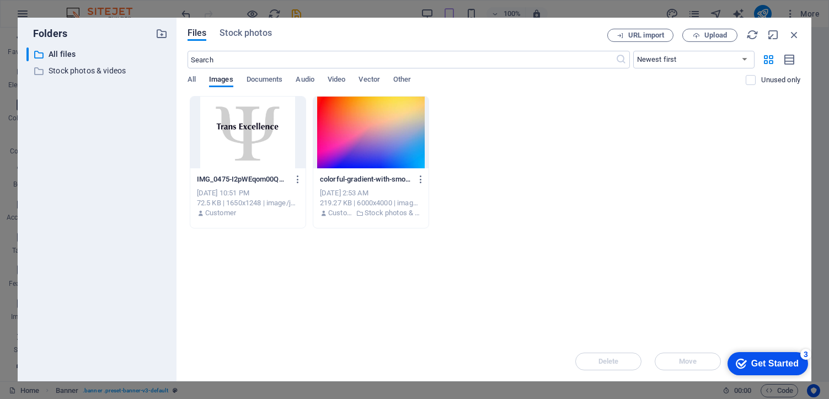
click at [253, 152] on div at bounding box center [247, 133] width 115 height 72
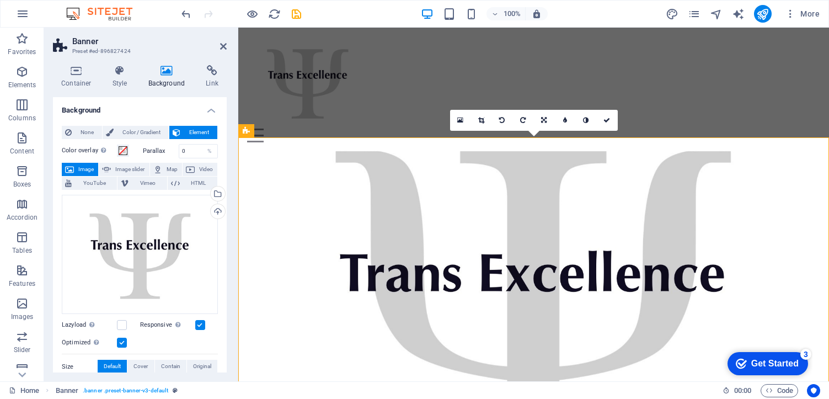
scroll to position [74, 0]
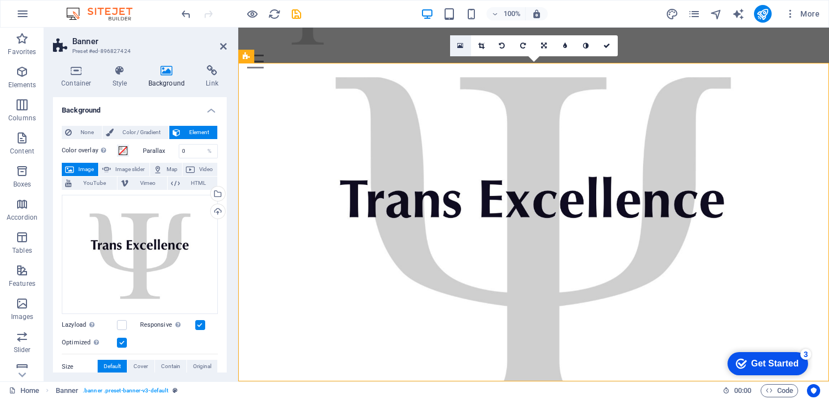
click at [459, 44] on icon at bounding box center [460, 46] width 6 height 8
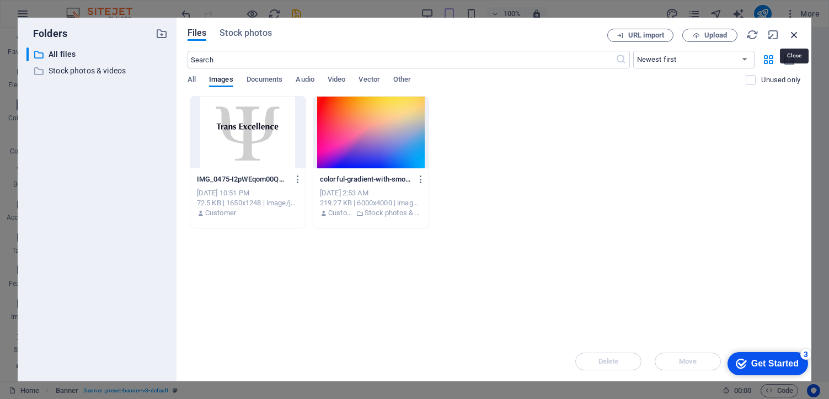
click at [792, 39] on icon "button" at bounding box center [794, 35] width 12 height 12
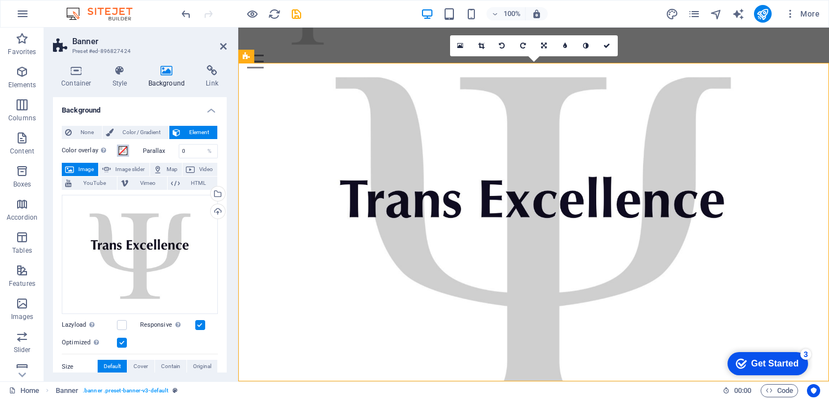
click at [121, 149] on span at bounding box center [123, 150] width 9 height 9
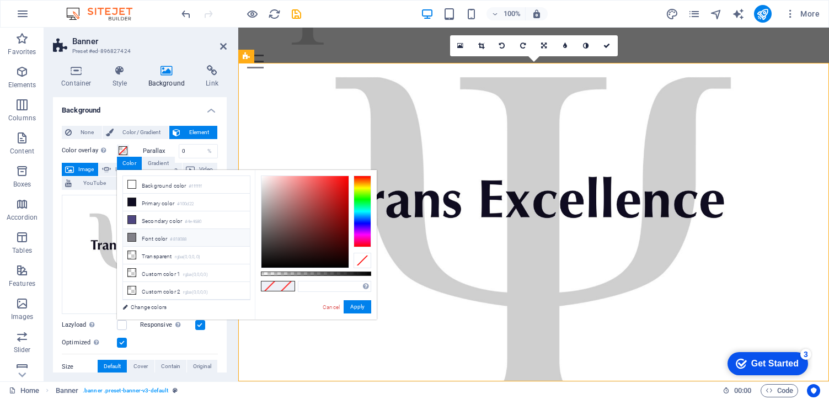
click at [159, 238] on li "Font color #818088" at bounding box center [186, 238] width 127 height 18
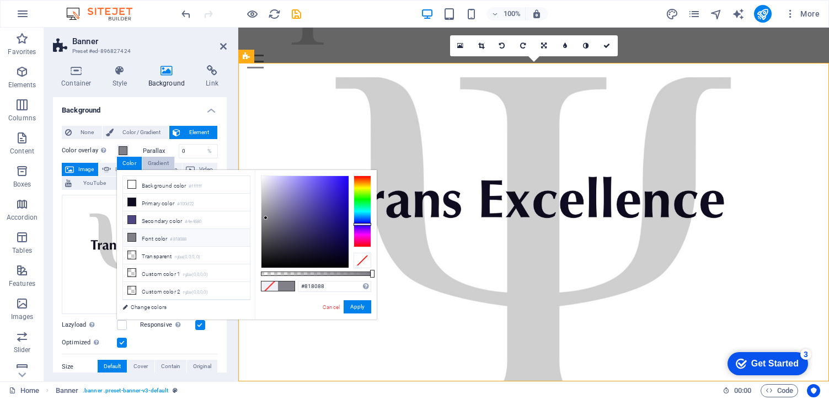
click at [154, 158] on div "Gradient" at bounding box center [158, 163] width 32 height 13
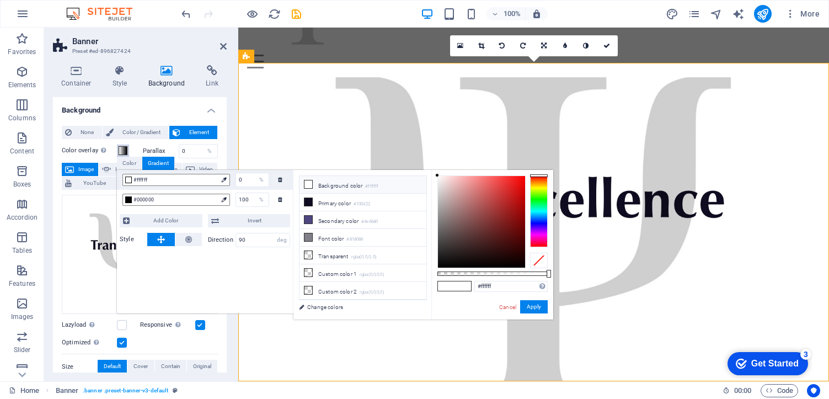
click at [120, 147] on span at bounding box center [123, 150] width 9 height 9
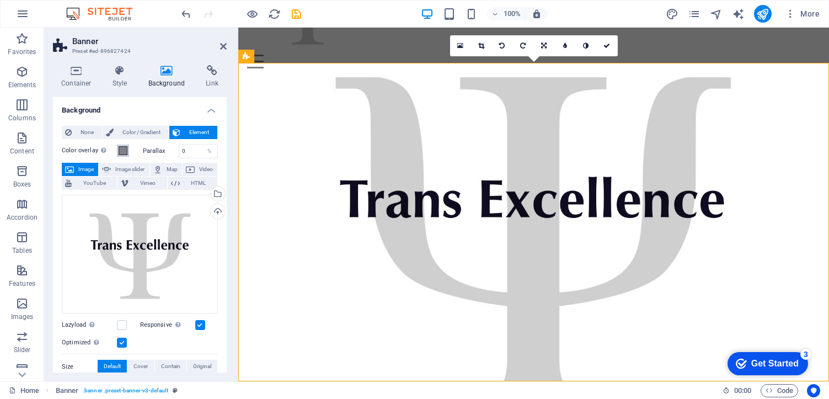
click at [122, 151] on span at bounding box center [123, 150] width 9 height 9
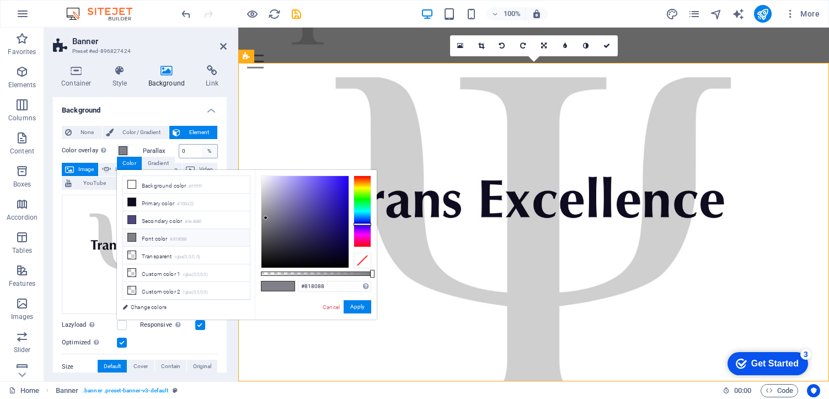
click at [202, 152] on div "%" at bounding box center [209, 151] width 15 height 13
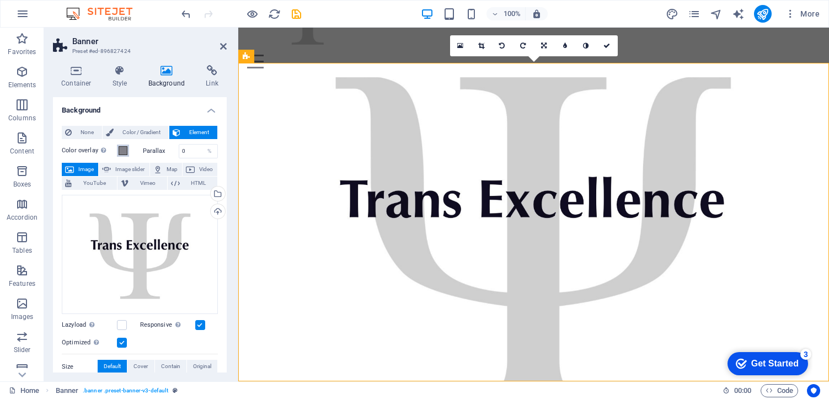
click at [126, 151] on span at bounding box center [123, 150] width 9 height 9
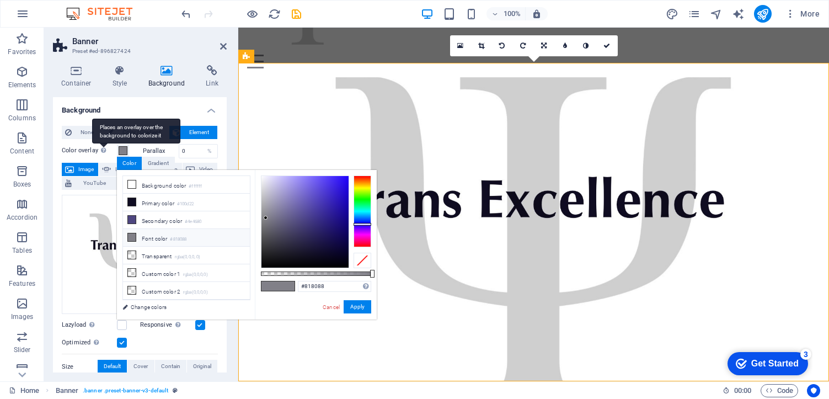
click at [99, 143] on div "Places an overlay over the background to colorize it" at bounding box center [136, 131] width 88 height 25
click at [117, 151] on button "Color overlay Places an overlay over the background to colorize it" at bounding box center [123, 151] width 12 height 12
click at [170, 157] on div "Gradient" at bounding box center [158, 163] width 32 height 13
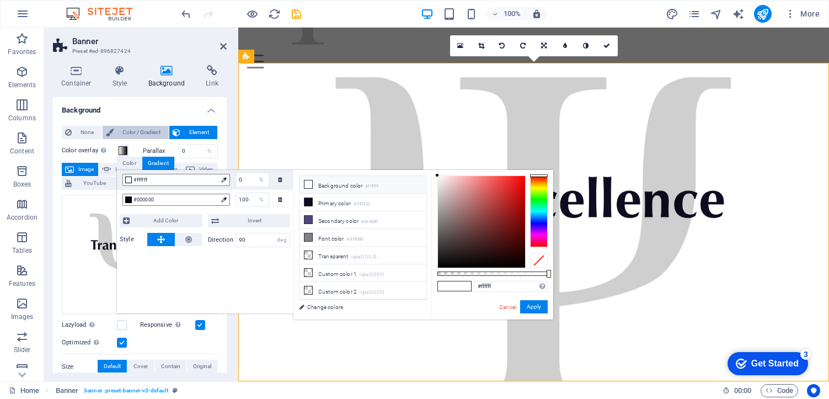
click at [141, 136] on span "Color / Gradient" at bounding box center [141, 132] width 49 height 13
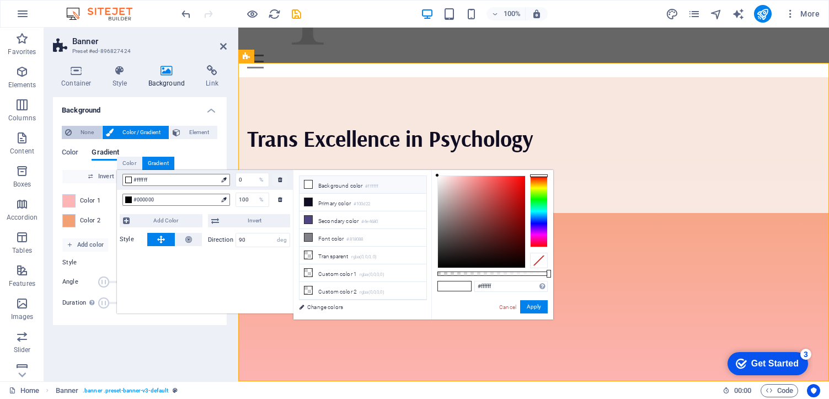
click at [86, 134] on span "None" at bounding box center [87, 132] width 24 height 13
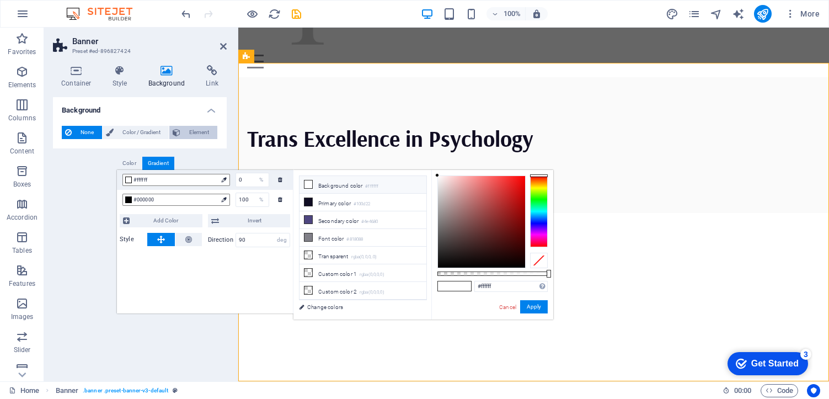
click at [198, 134] on span "Element" at bounding box center [199, 132] width 30 height 13
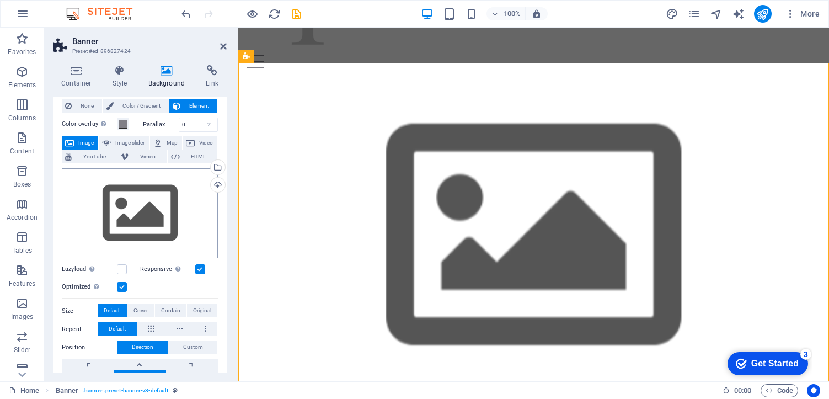
scroll to position [31, 0]
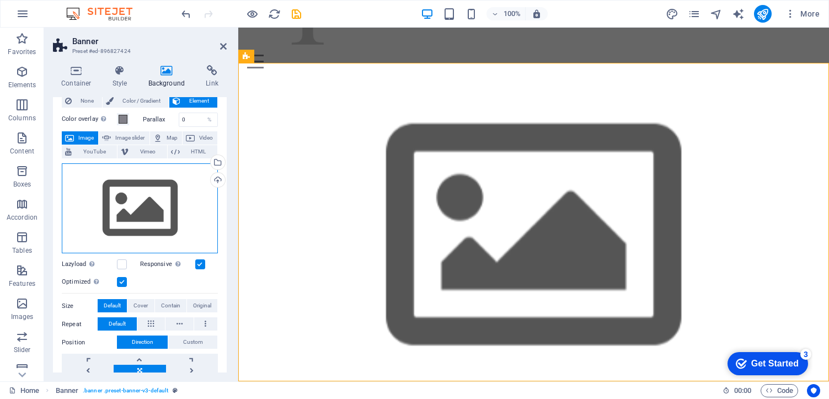
click at [152, 231] on div "Drag files here, click to choose files or select files from Files or our free s…" at bounding box center [140, 208] width 156 height 90
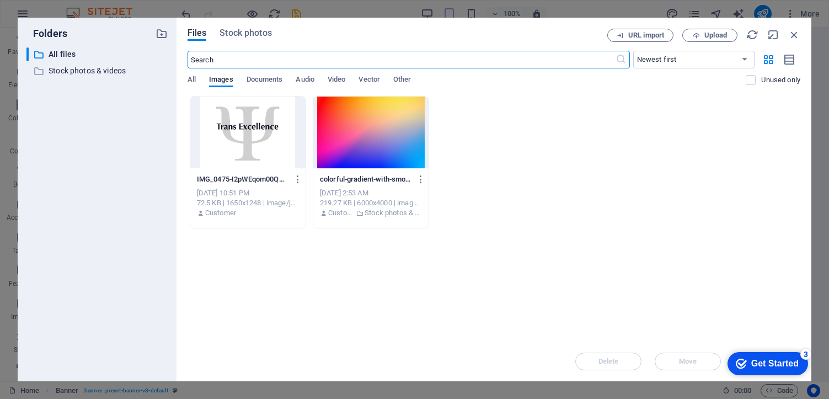
click at [261, 145] on div at bounding box center [247, 133] width 115 height 72
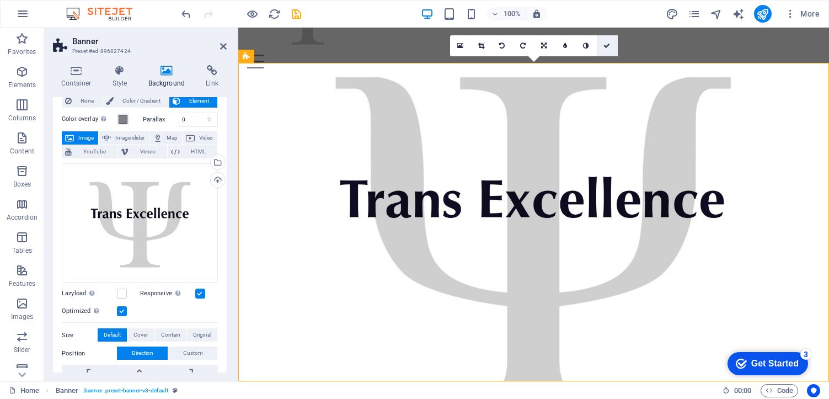
click at [612, 40] on link at bounding box center [607, 45] width 21 height 21
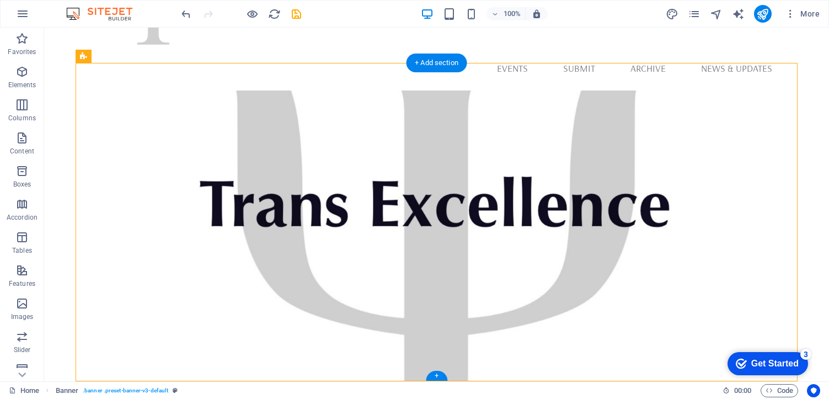
click at [518, 143] on figure at bounding box center [437, 249] width 722 height 318
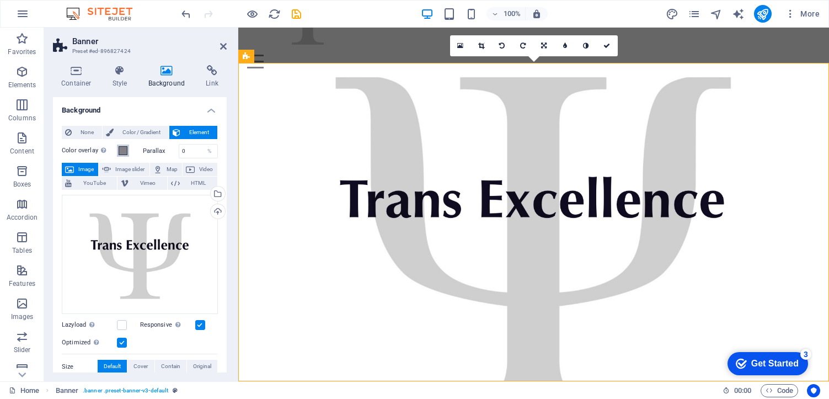
click at [120, 151] on span at bounding box center [123, 150] width 9 height 9
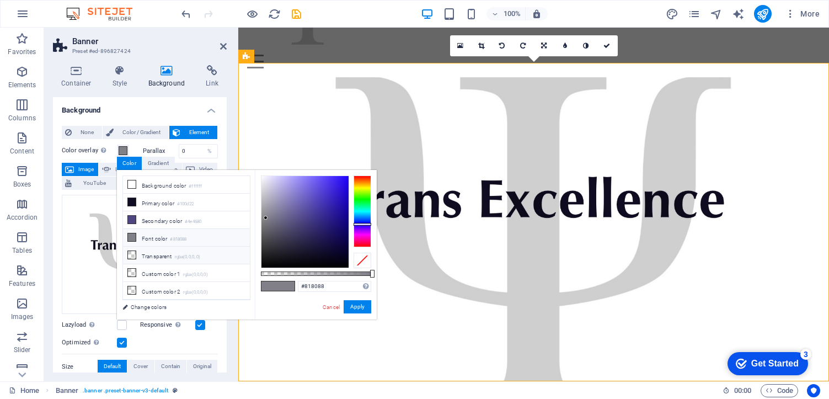
click at [150, 257] on li "Transparent rgba(0,0,0,.0)" at bounding box center [186, 256] width 127 height 18
type input "rgba(0, 0, 0, 0)"
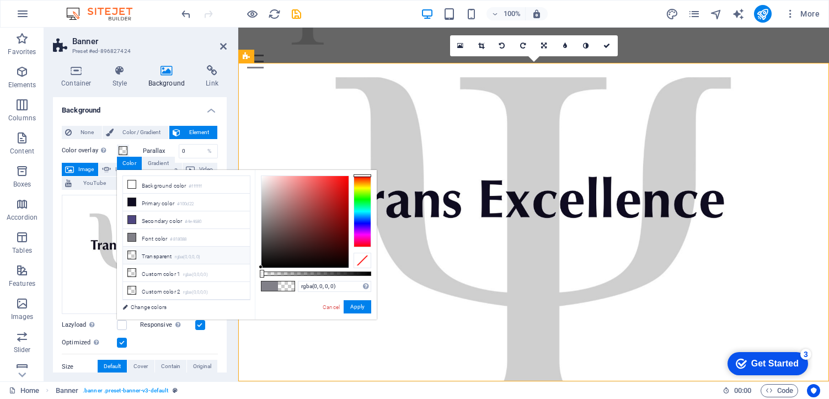
click at [147, 109] on h4 "Background" at bounding box center [140, 107] width 174 height 20
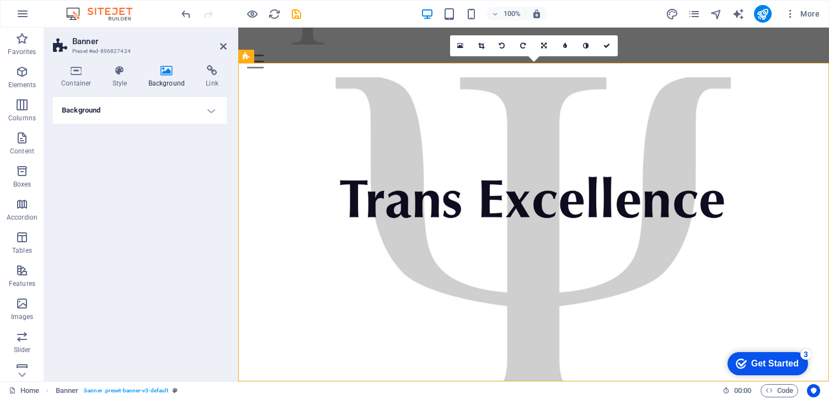
click at [147, 109] on h4 "Background" at bounding box center [140, 110] width 174 height 26
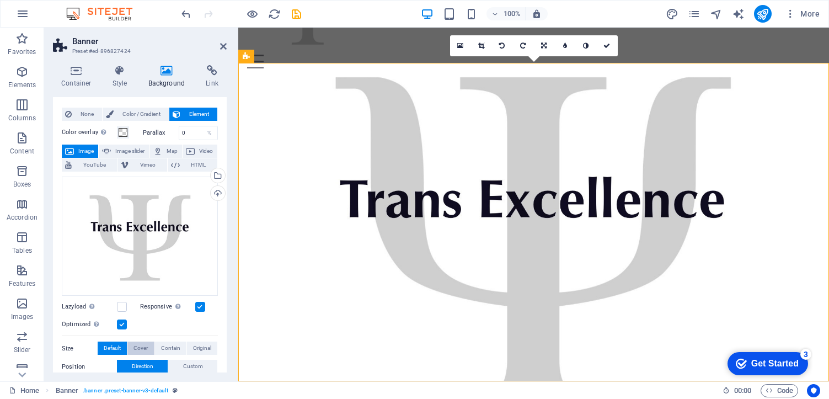
scroll to position [0, 0]
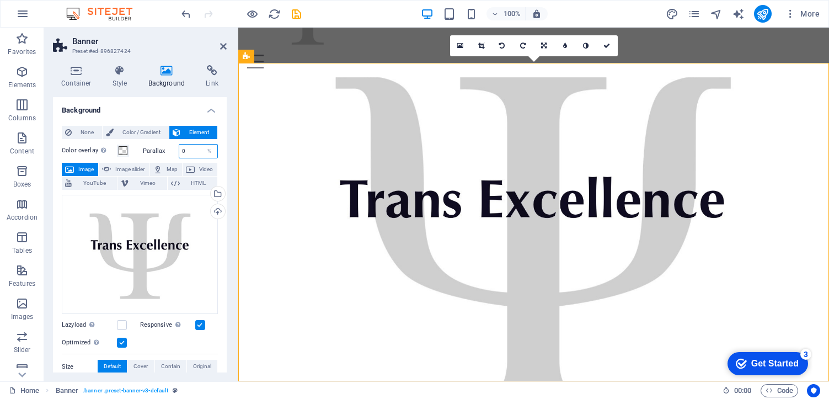
click at [198, 150] on input "0" at bounding box center [198, 151] width 39 height 13
type input "20"
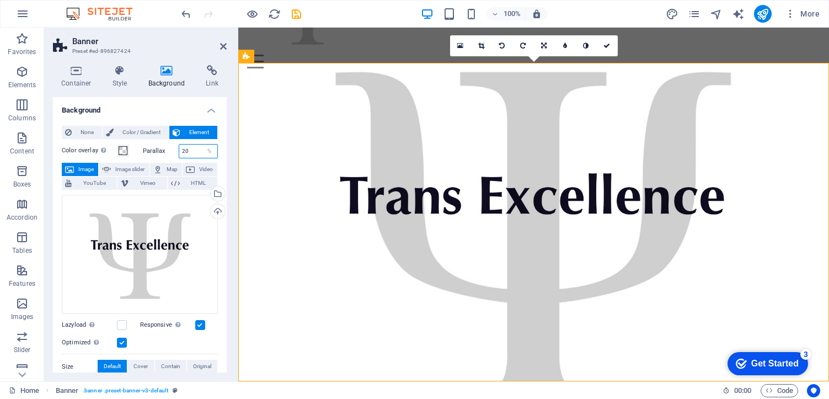
click at [197, 152] on input "20" at bounding box center [198, 151] width 39 height 13
type input "0"
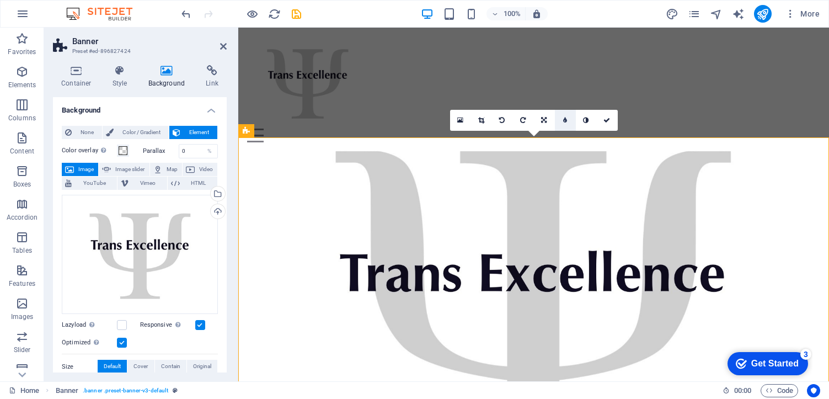
click at [566, 120] on icon at bounding box center [565, 120] width 4 height 7
click at [566, 121] on link at bounding box center [557, 120] width 21 height 21
click at [568, 121] on link at bounding box center [565, 120] width 21 height 21
type input "18"
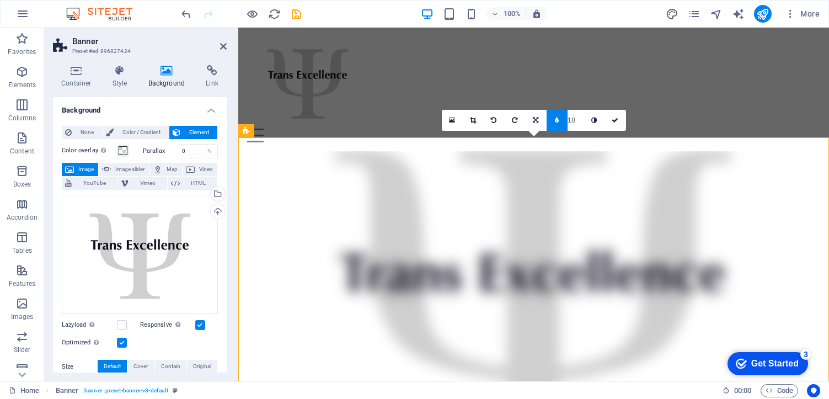
type input "17"
type input "15"
type input "13"
type input "11"
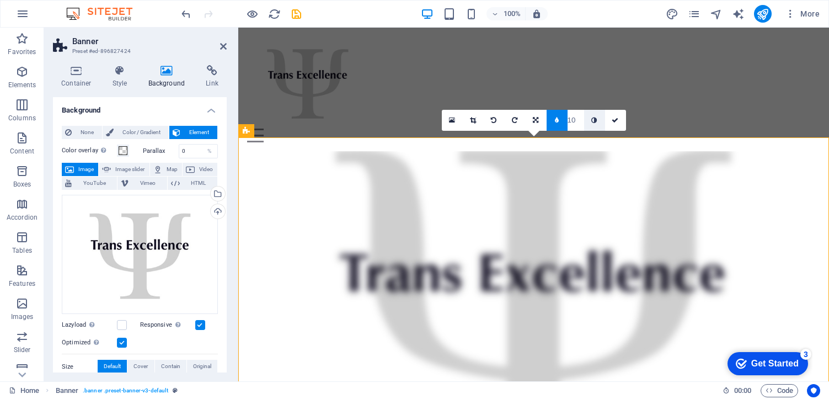
click at [590, 120] on link at bounding box center [594, 120] width 21 height 21
click at [596, 120] on icon at bounding box center [594, 120] width 6 height 7
click at [608, 120] on link at bounding box center [615, 120] width 21 height 21
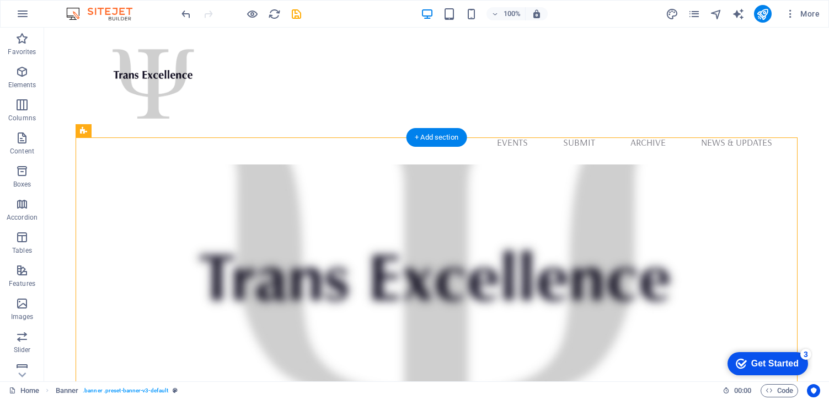
click at [462, 249] on figure at bounding box center [437, 323] width 722 height 318
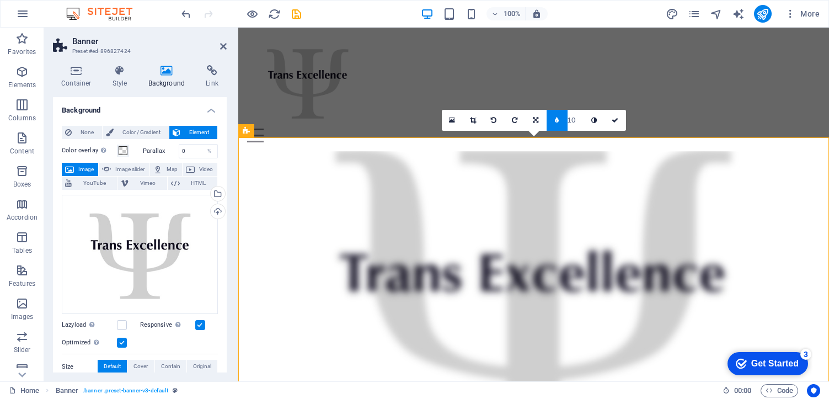
click at [555, 120] on link at bounding box center [557, 120] width 21 height 21
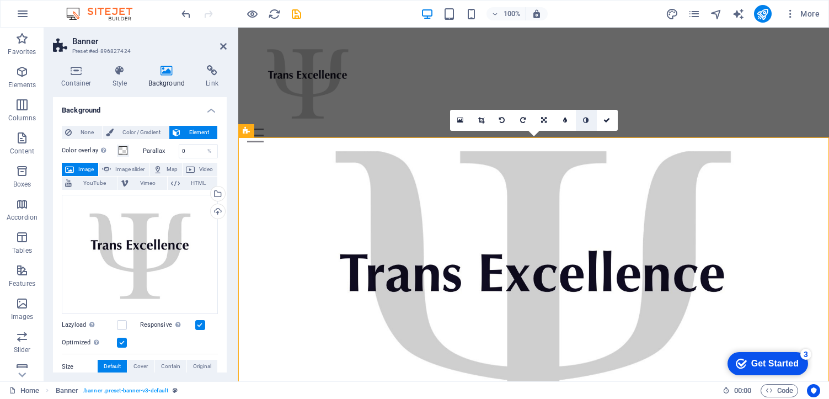
click at [590, 119] on link at bounding box center [586, 120] width 21 height 21
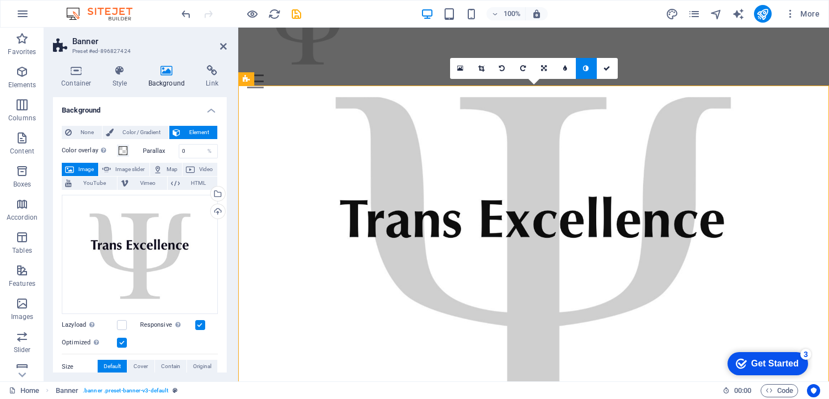
scroll to position [60, 0]
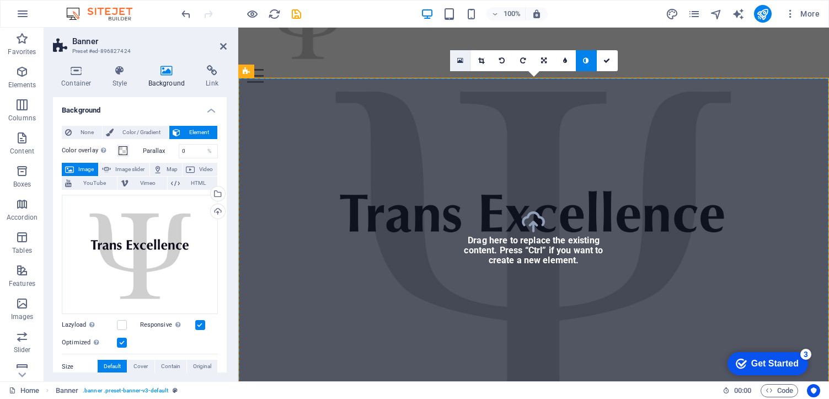
click at [461, 62] on icon at bounding box center [460, 61] width 6 height 8
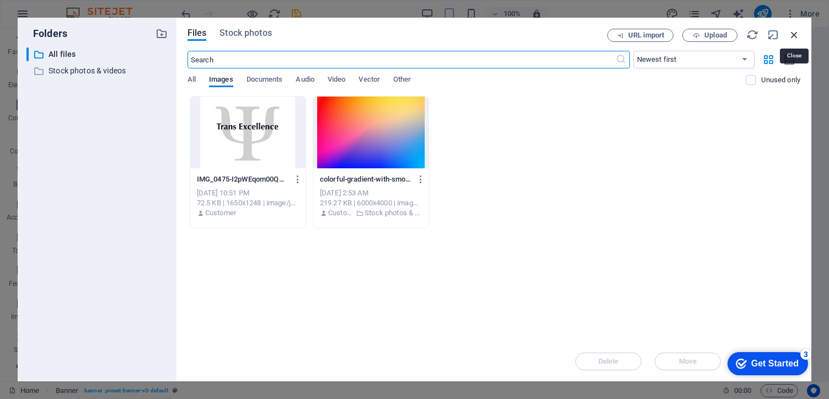
click at [790, 36] on icon "button" at bounding box center [794, 35] width 12 height 12
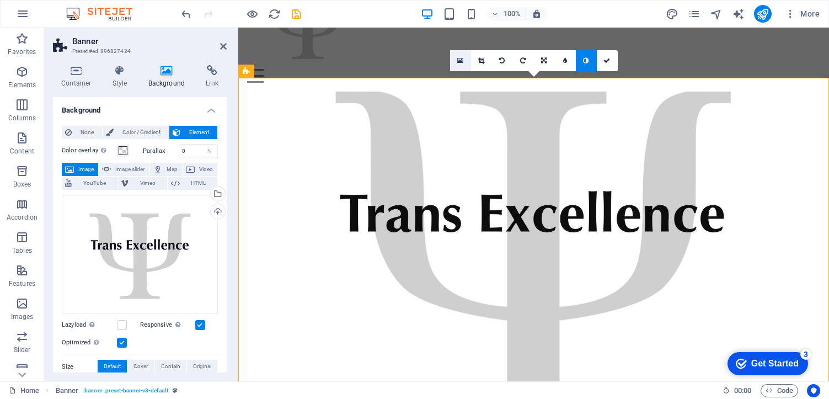
click at [464, 60] on link at bounding box center [460, 60] width 21 height 21
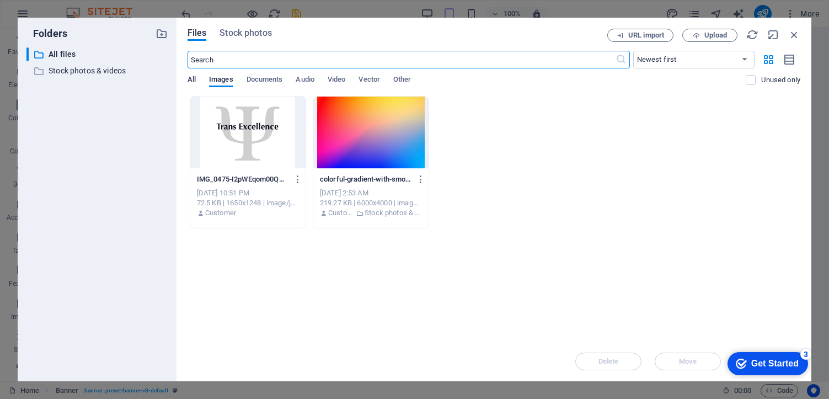
click at [195, 78] on span "All" at bounding box center [192, 80] width 8 height 15
click at [721, 42] on div "Files Stock photos URL import Upload ​ Newest first Oldest first Name (A-Z) Nam…" at bounding box center [494, 200] width 613 height 342
click at [721, 40] on button "Upload" at bounding box center [710, 35] width 55 height 13
click at [215, 78] on span "Images" at bounding box center [221, 80] width 24 height 15
click at [273, 84] on span "Documents" at bounding box center [265, 80] width 36 height 15
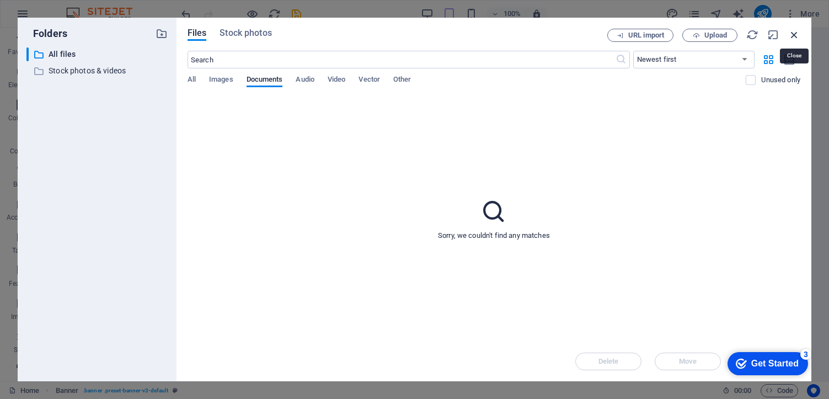
click at [800, 35] on icon "button" at bounding box center [794, 35] width 12 height 12
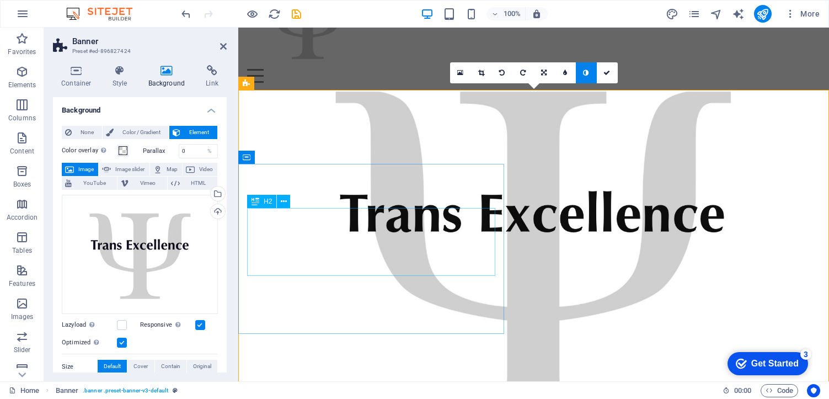
scroll to position [0, 0]
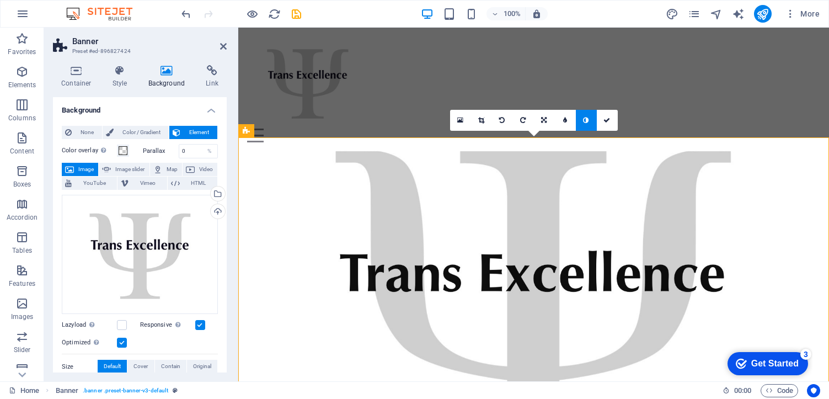
click at [610, 255] on figure at bounding box center [533, 310] width 591 height 318
click at [460, 120] on icon at bounding box center [460, 120] width 6 height 8
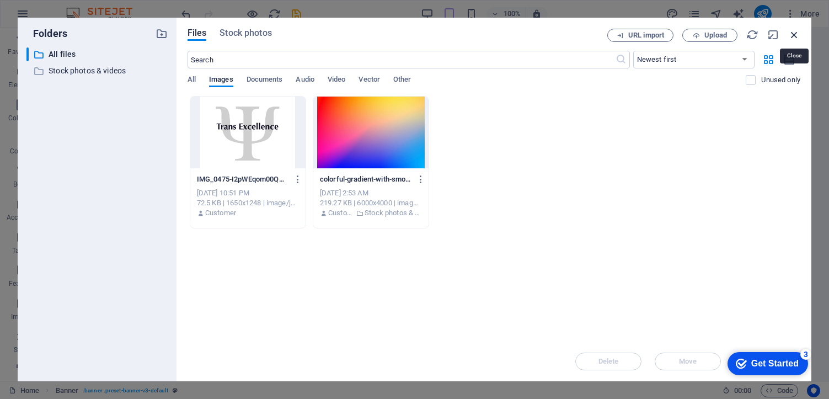
click at [791, 33] on icon "button" at bounding box center [794, 35] width 12 height 12
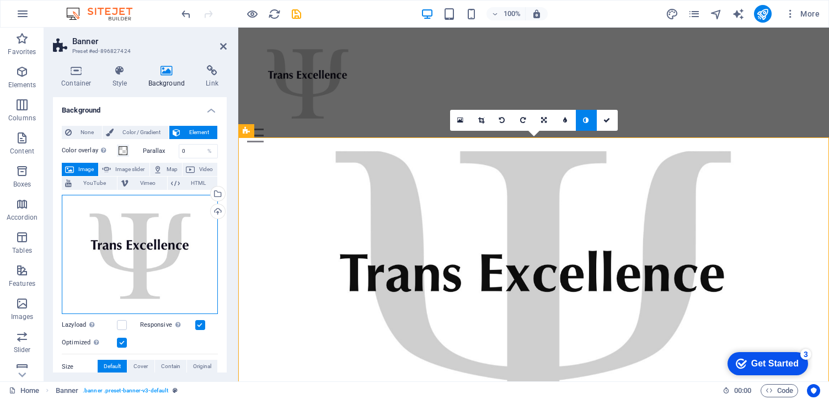
click at [173, 221] on div "Drag files here, click to choose files or select files from Files or our free s…" at bounding box center [140, 255] width 156 height 120
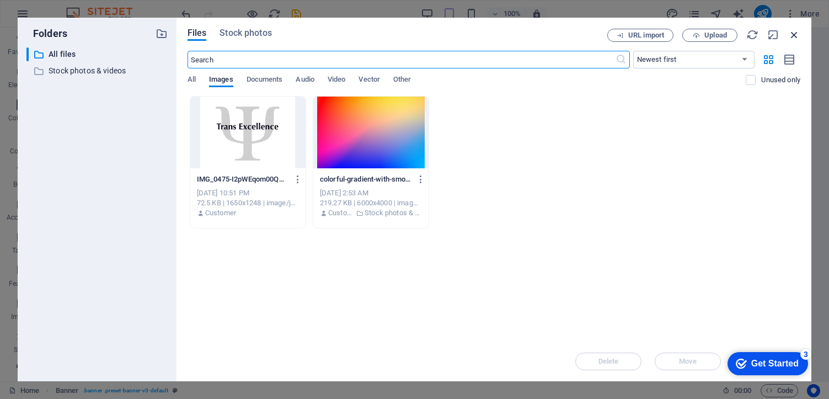
click at [792, 36] on icon "button" at bounding box center [794, 35] width 12 height 12
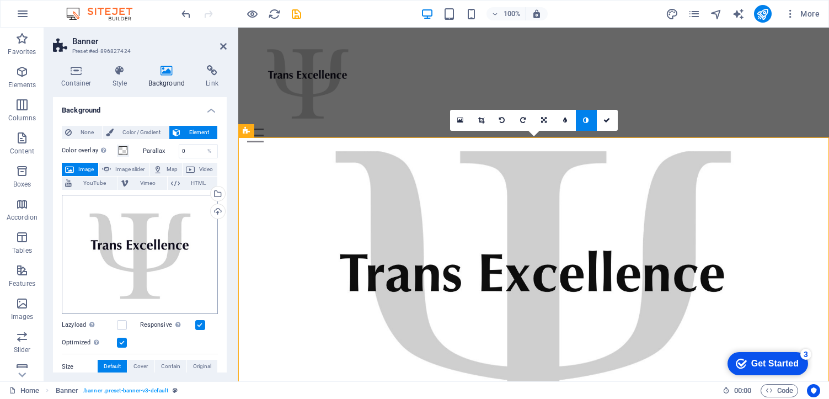
scroll to position [24, 0]
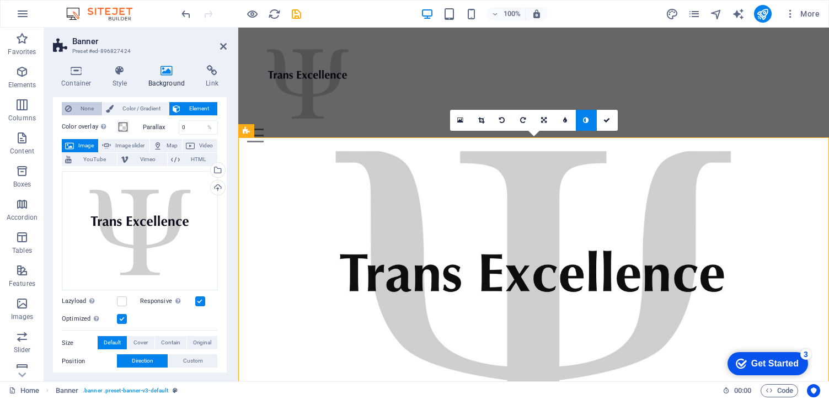
click at [79, 114] on span "None" at bounding box center [87, 108] width 24 height 13
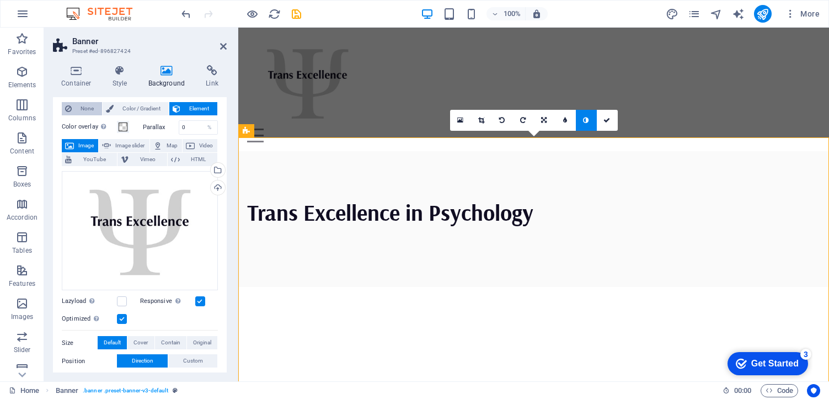
scroll to position [0, 0]
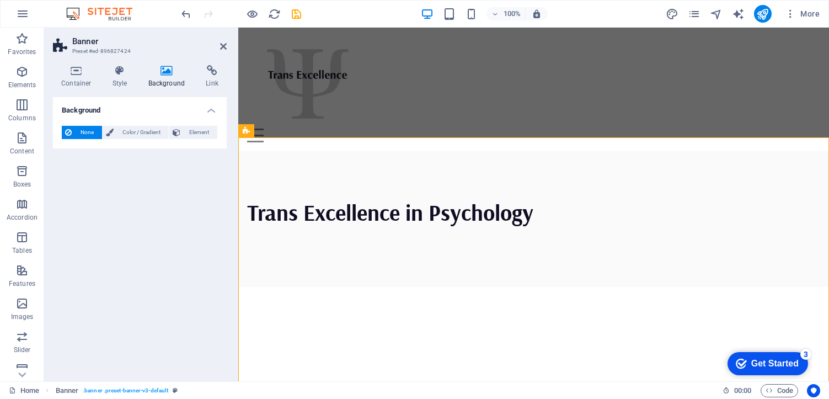
click at [768, 24] on div "100% More" at bounding box center [415, 14] width 828 height 26
click at [764, 17] on icon "publish" at bounding box center [762, 14] width 13 height 13
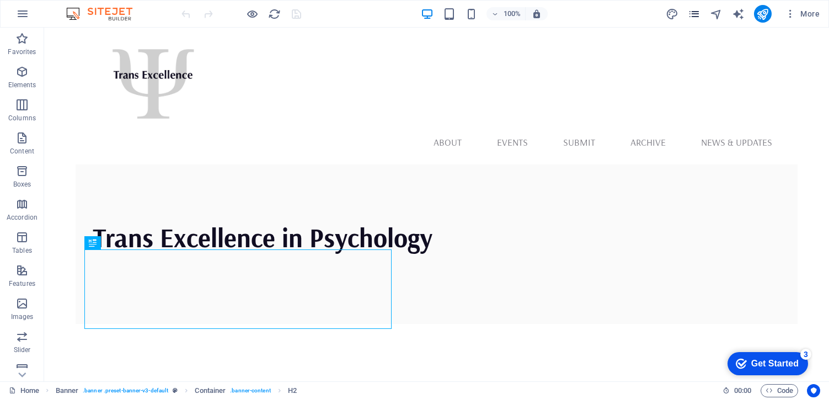
click at [701, 13] on icon "pages" at bounding box center [694, 14] width 13 height 13
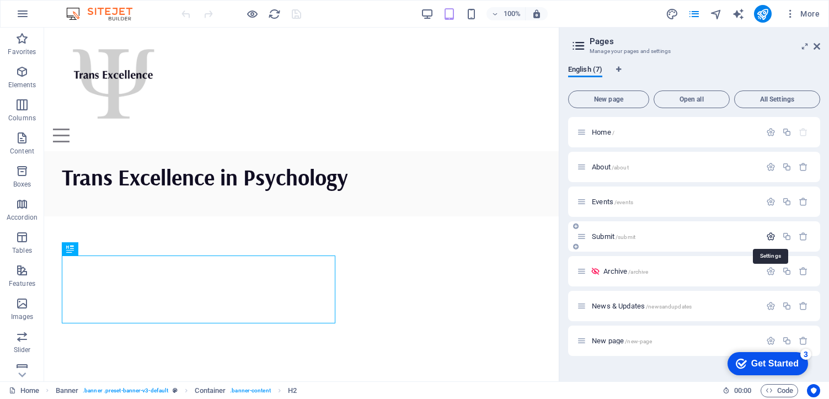
click at [773, 237] on icon "button" at bounding box center [770, 236] width 9 height 9
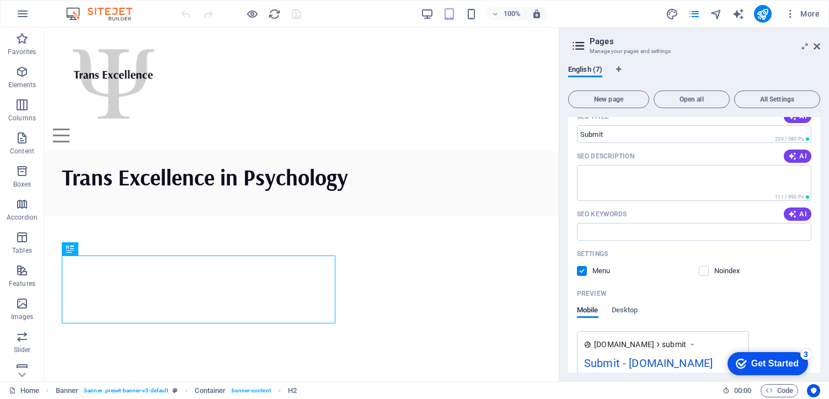
scroll to position [237, 0]
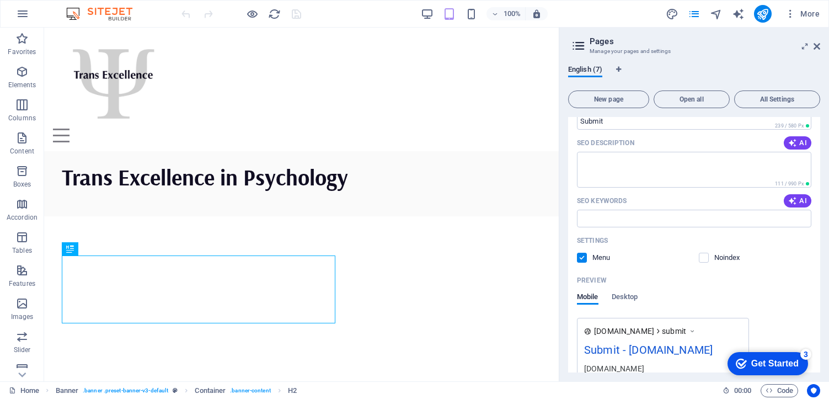
click at [577, 262] on div "Name Submit ​ URL SLUG /submit ​ SEO Title AI ​ 239 / 580 Px SEO Description AI…" at bounding box center [694, 220] width 252 height 411
click at [580, 261] on label at bounding box center [582, 258] width 10 height 10
click at [0, 0] on input "checkbox" at bounding box center [0, 0] width 0 height 0
click at [767, 16] on icon "publish" at bounding box center [762, 14] width 13 height 13
